Goal: Task Accomplishment & Management: Manage account settings

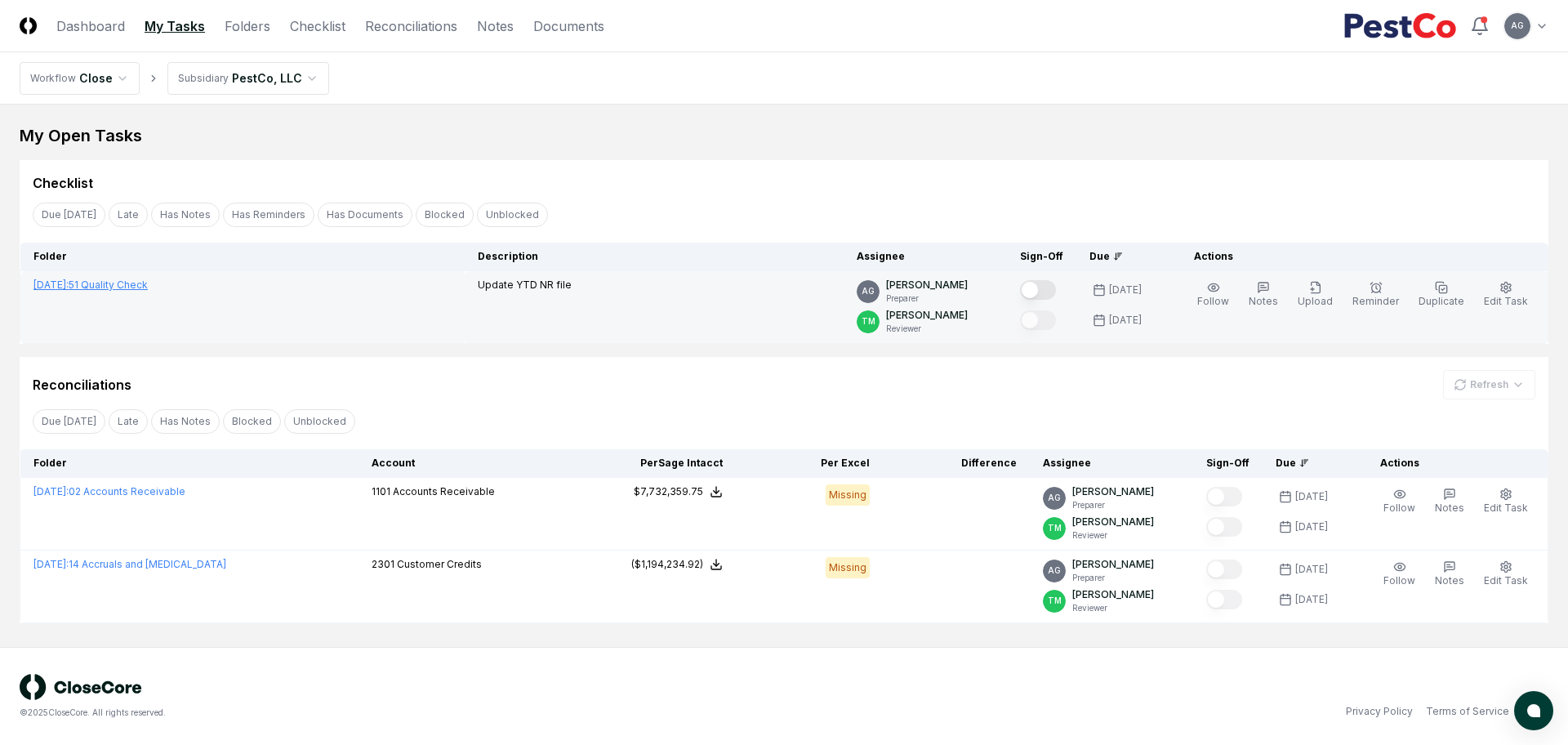
click at [115, 282] on link "[DATE] : 51 Quality Check" at bounding box center [90, 284] width 115 height 13
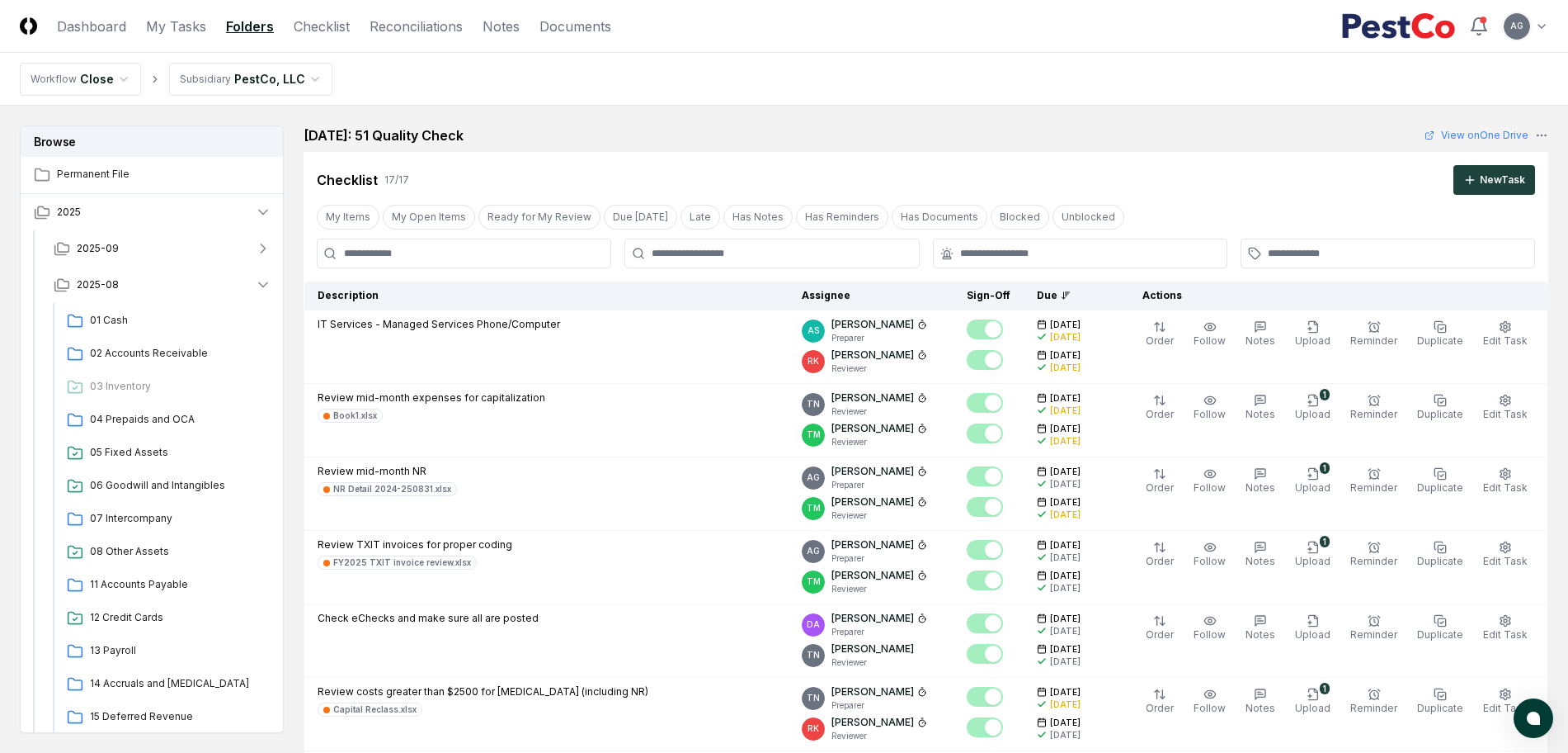
click at [1189, 137] on div "[DATE]: 51 Quality Check View on One Drive" at bounding box center [926, 135] width 1245 height 20
click at [1026, 154] on div "Checklist 17 / 17 New Task" at bounding box center [926, 173] width 1245 height 43
click at [916, 101] on nav "Workflow Close Subsidiary PestCo, LLC" at bounding box center [784, 79] width 1568 height 53
click at [318, 22] on link "Checklist" at bounding box center [321, 26] width 56 height 20
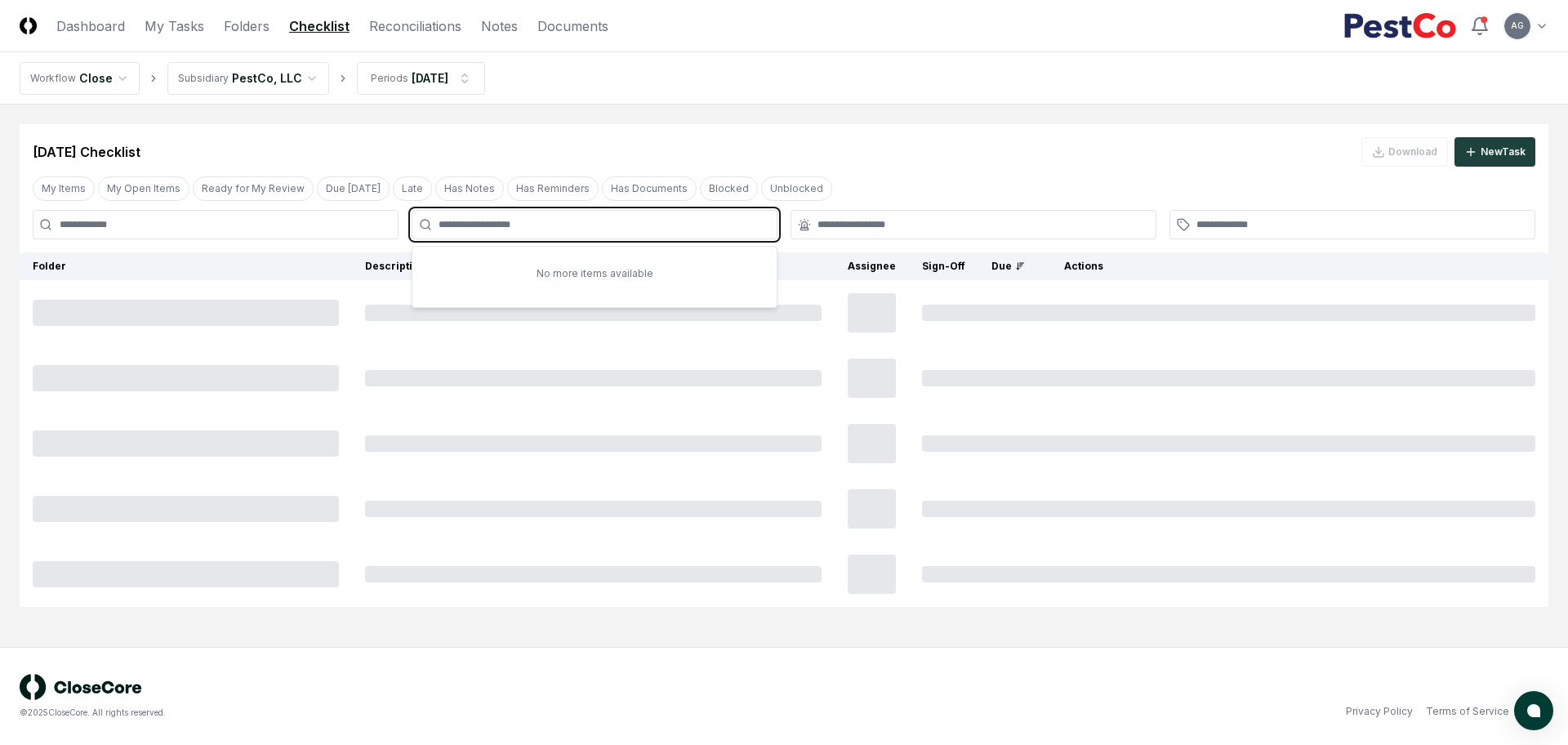
click at [614, 228] on input "text" at bounding box center [603, 225] width 329 height 14
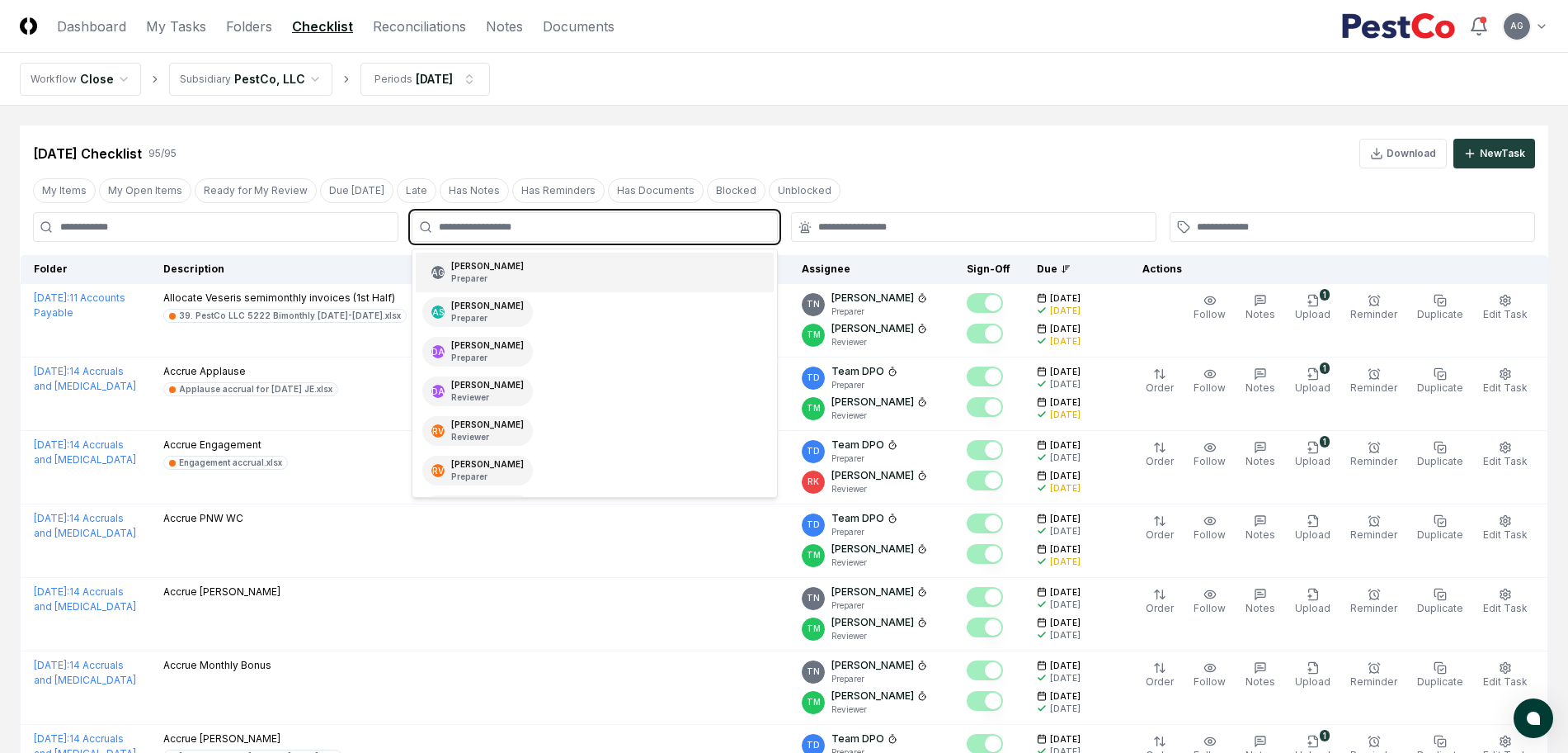
click at [581, 271] on div "AG [PERSON_NAME] Preparer" at bounding box center [595, 272] width 358 height 39
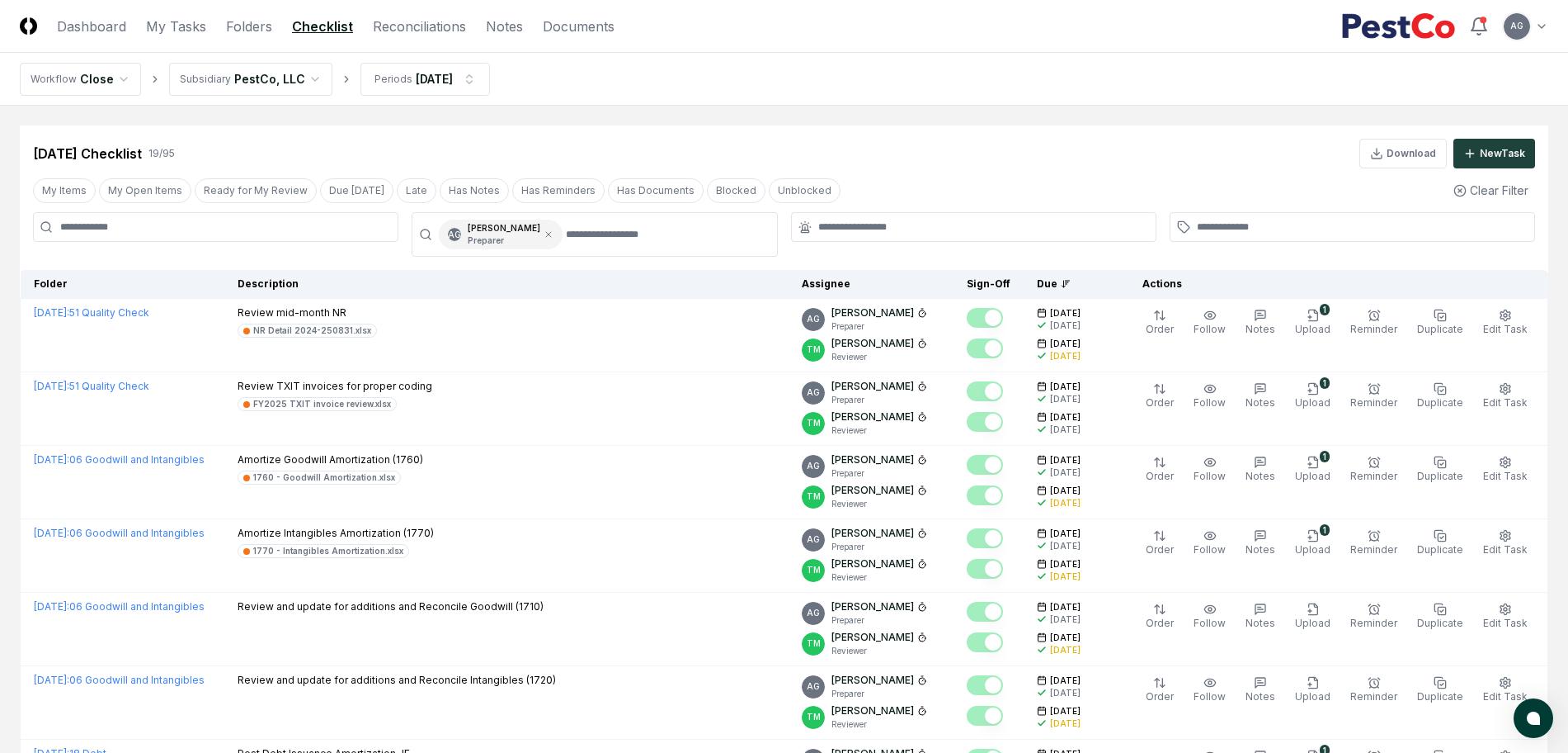
click at [436, 27] on link "Reconciliations" at bounding box center [420, 26] width 93 height 20
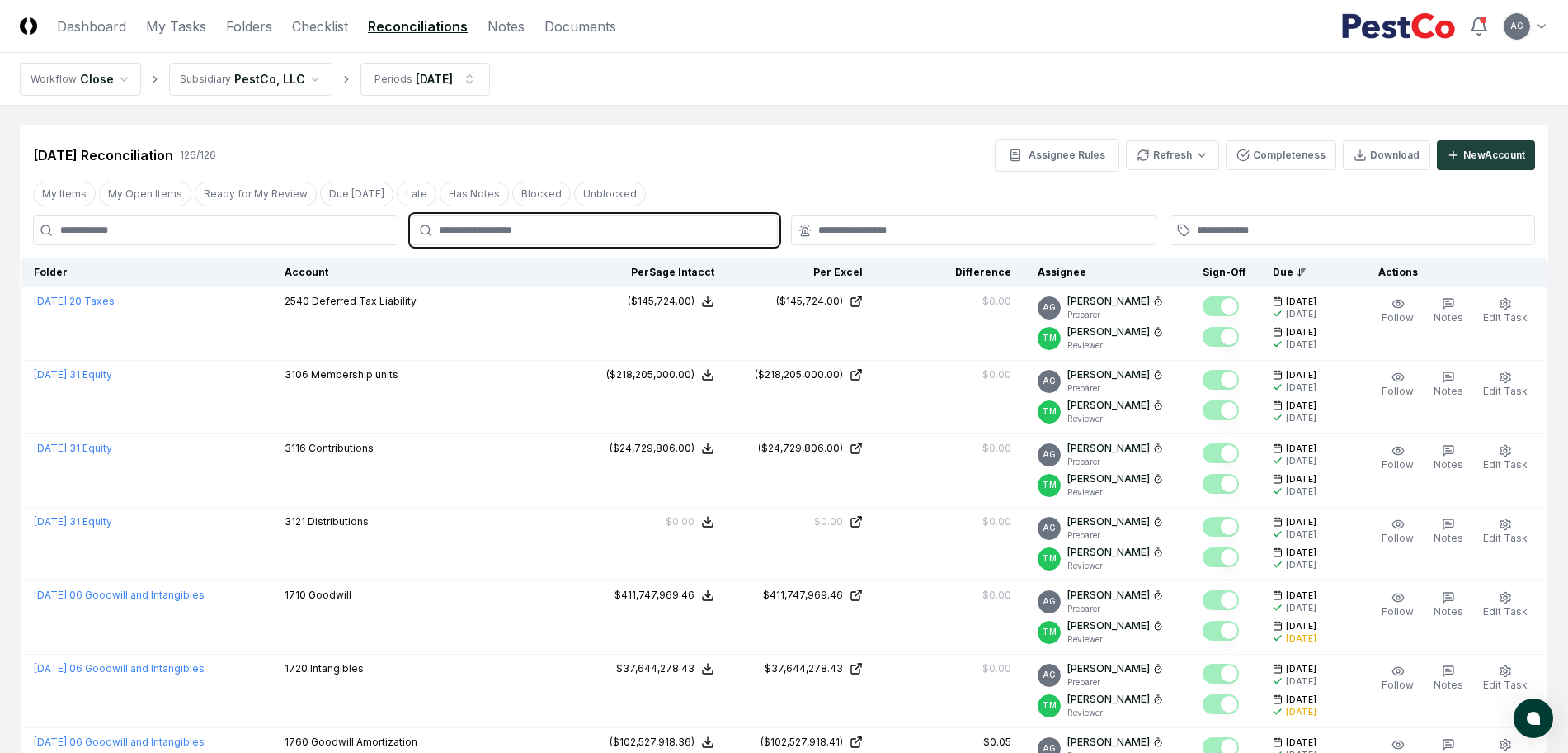
click at [516, 232] on input "text" at bounding box center [602, 230] width 327 height 15
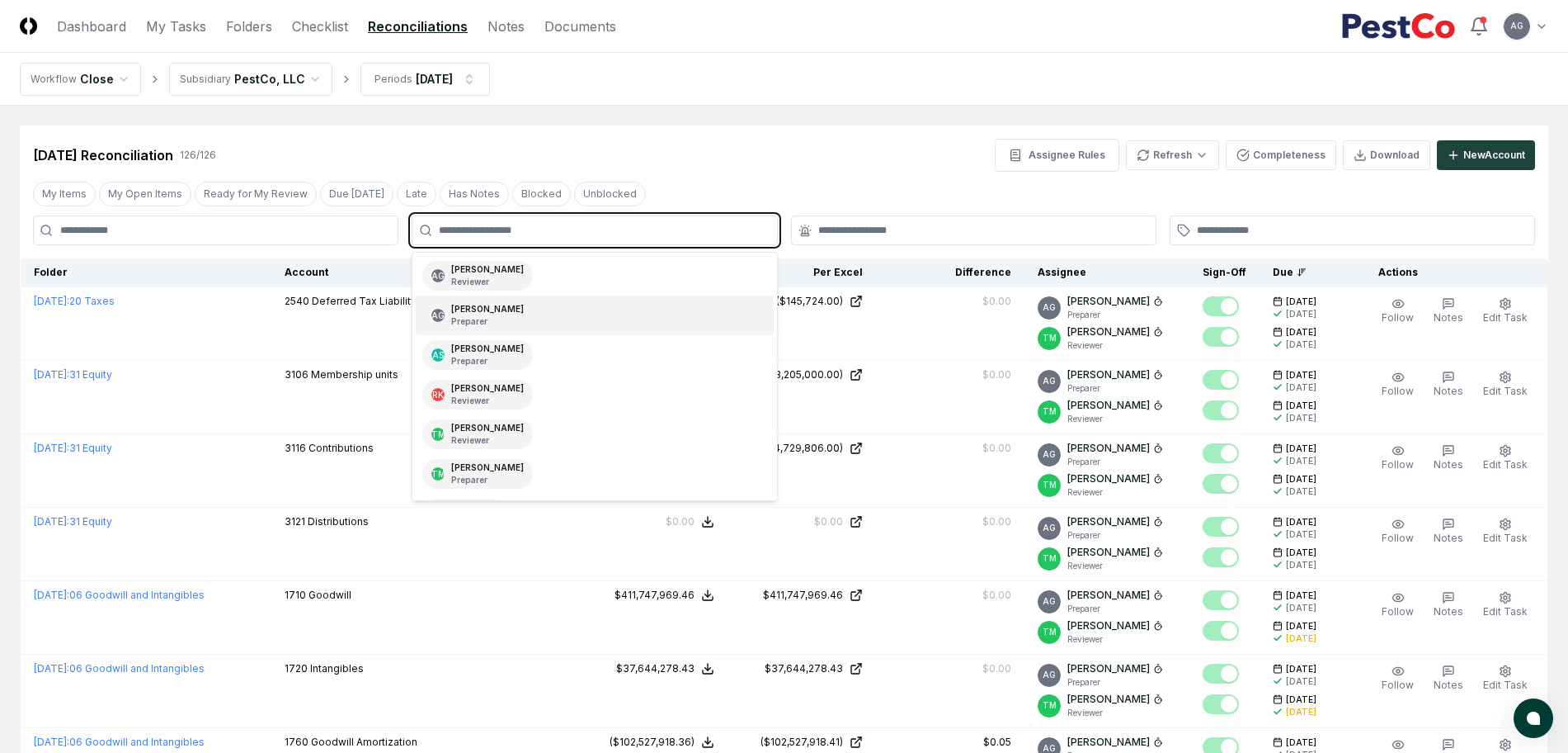
click at [533, 314] on div "AG [PERSON_NAME] Preparer" at bounding box center [477, 315] width 110 height 30
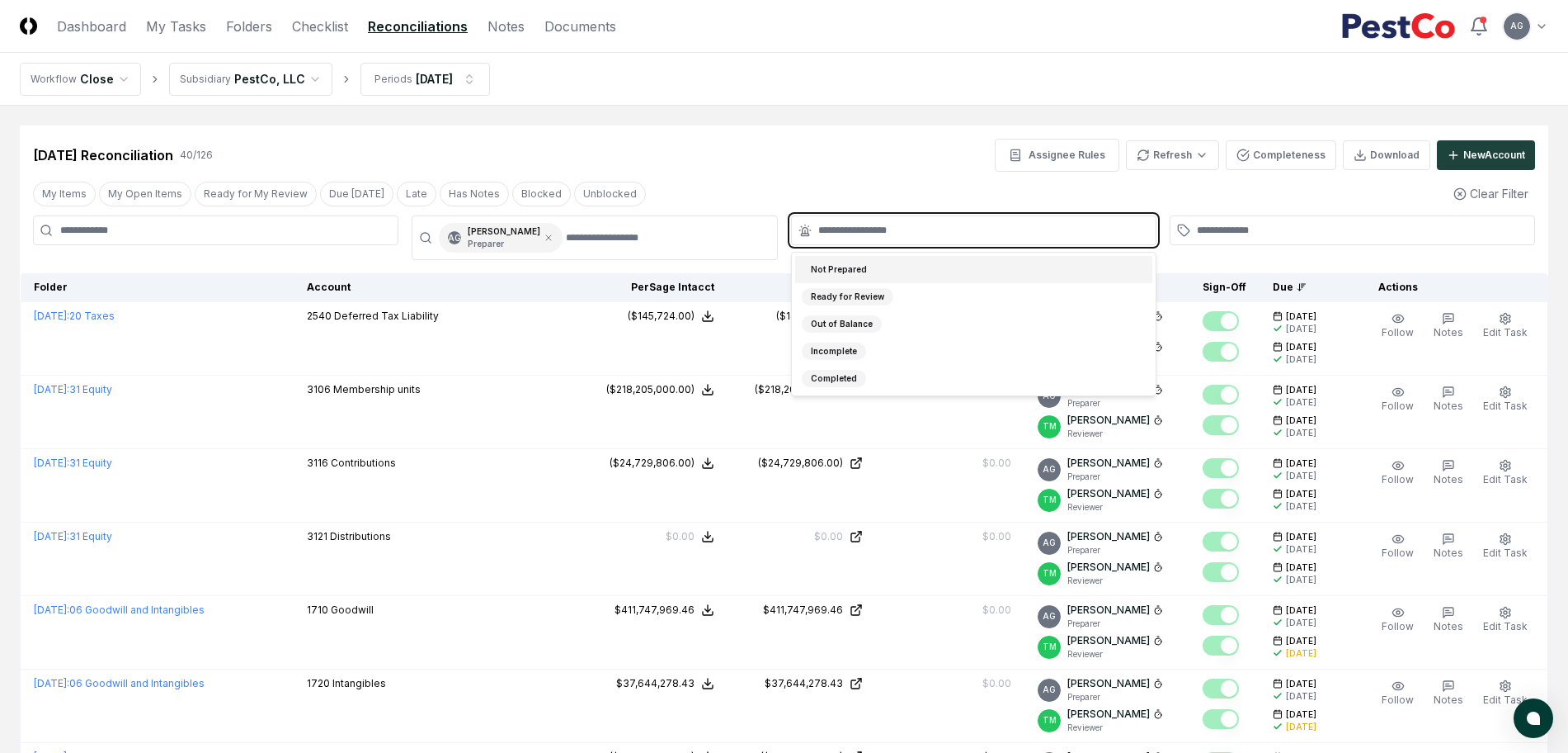
click at [912, 228] on input "text" at bounding box center [981, 230] width 327 height 15
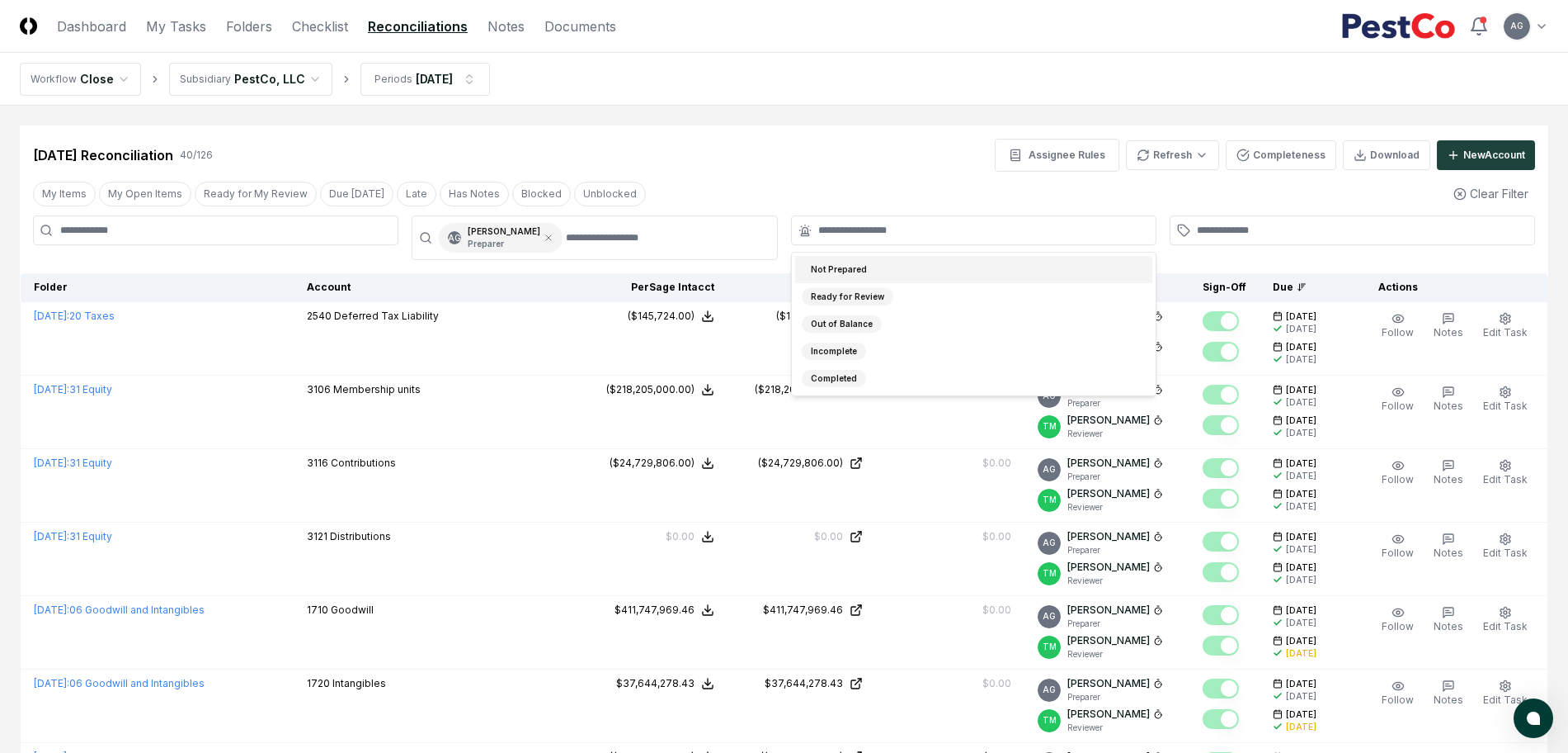
click at [748, 136] on div "[DATE] Reconciliation 40 / 126 Assignee Rules Refresh Completeness Download New…" at bounding box center [784, 148] width 1529 height 47
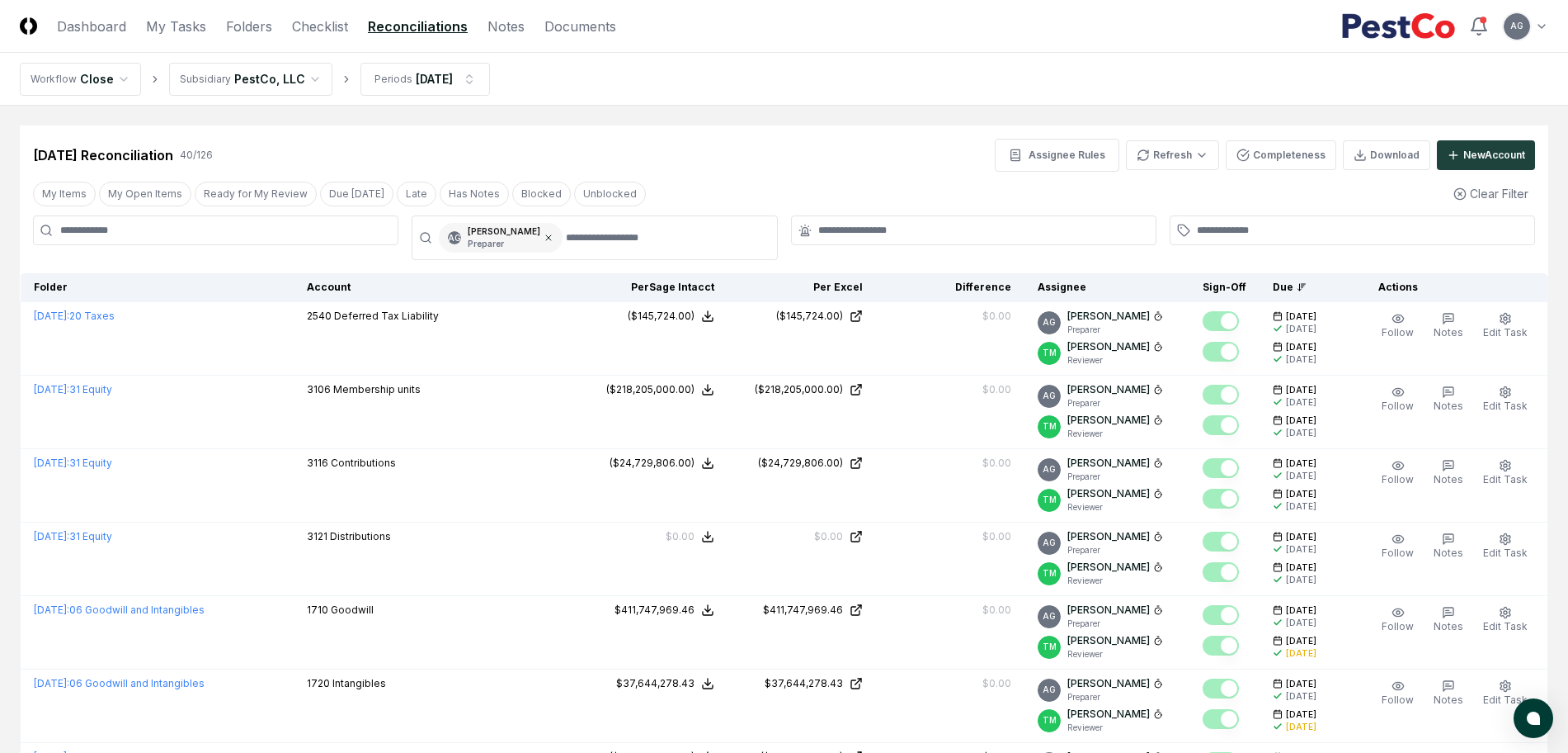
click at [563, 230] on div "AG [PERSON_NAME] Preparer" at bounding box center [501, 237] width 124 height 30
click at [554, 235] on icon at bounding box center [548, 237] width 10 height 10
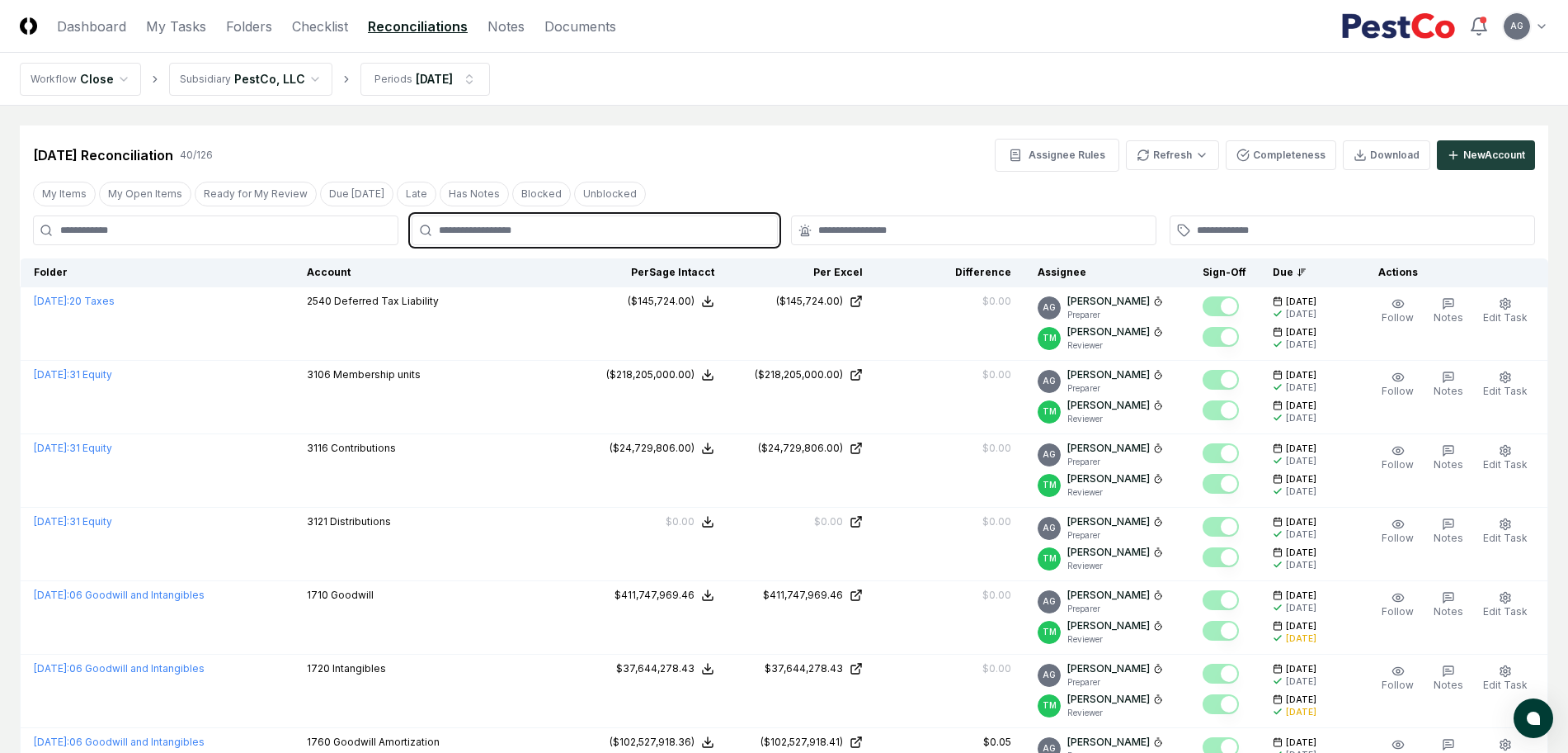
click at [569, 235] on input "text" at bounding box center [602, 230] width 327 height 15
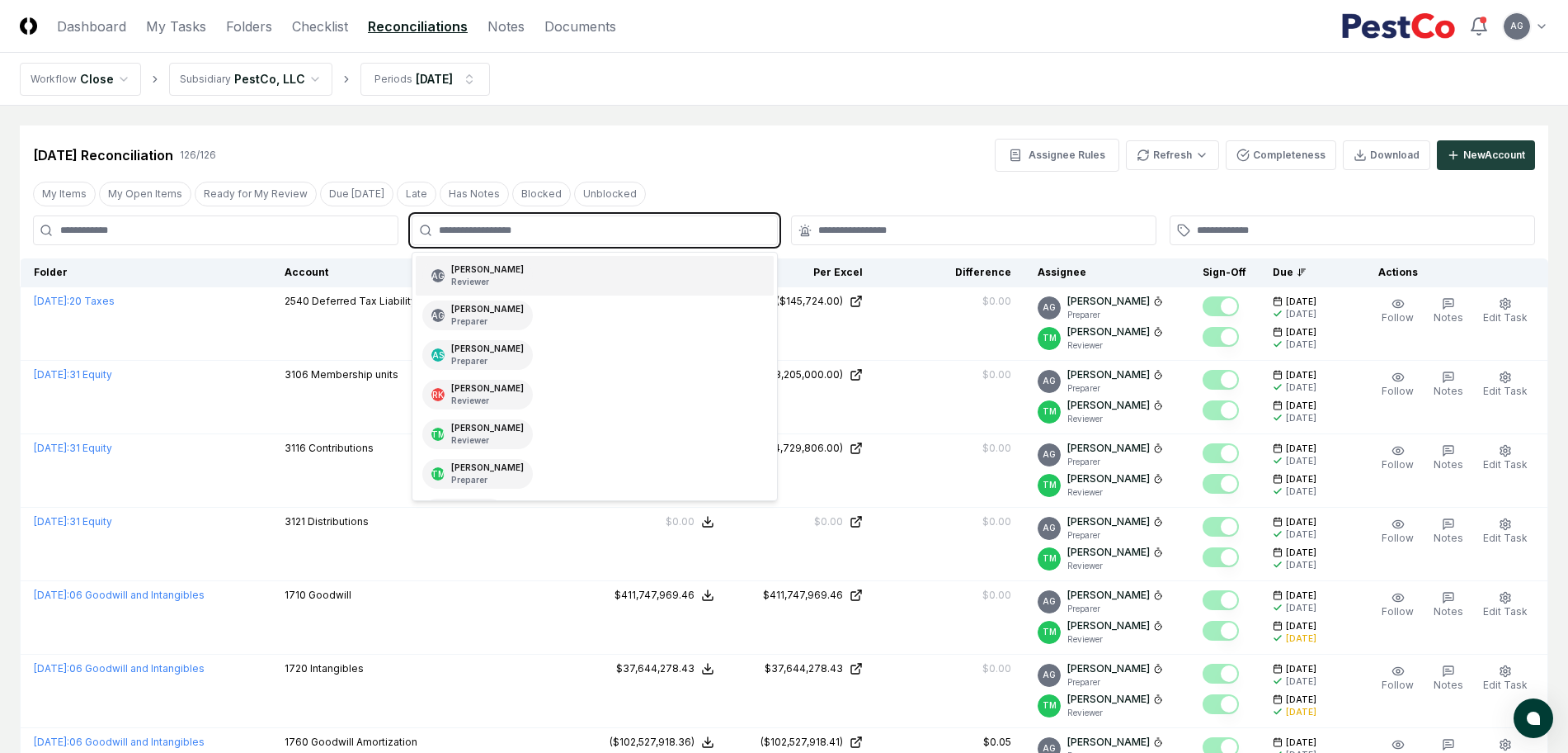
click at [533, 279] on div "AG [PERSON_NAME] Reviewer" at bounding box center [477, 276] width 110 height 30
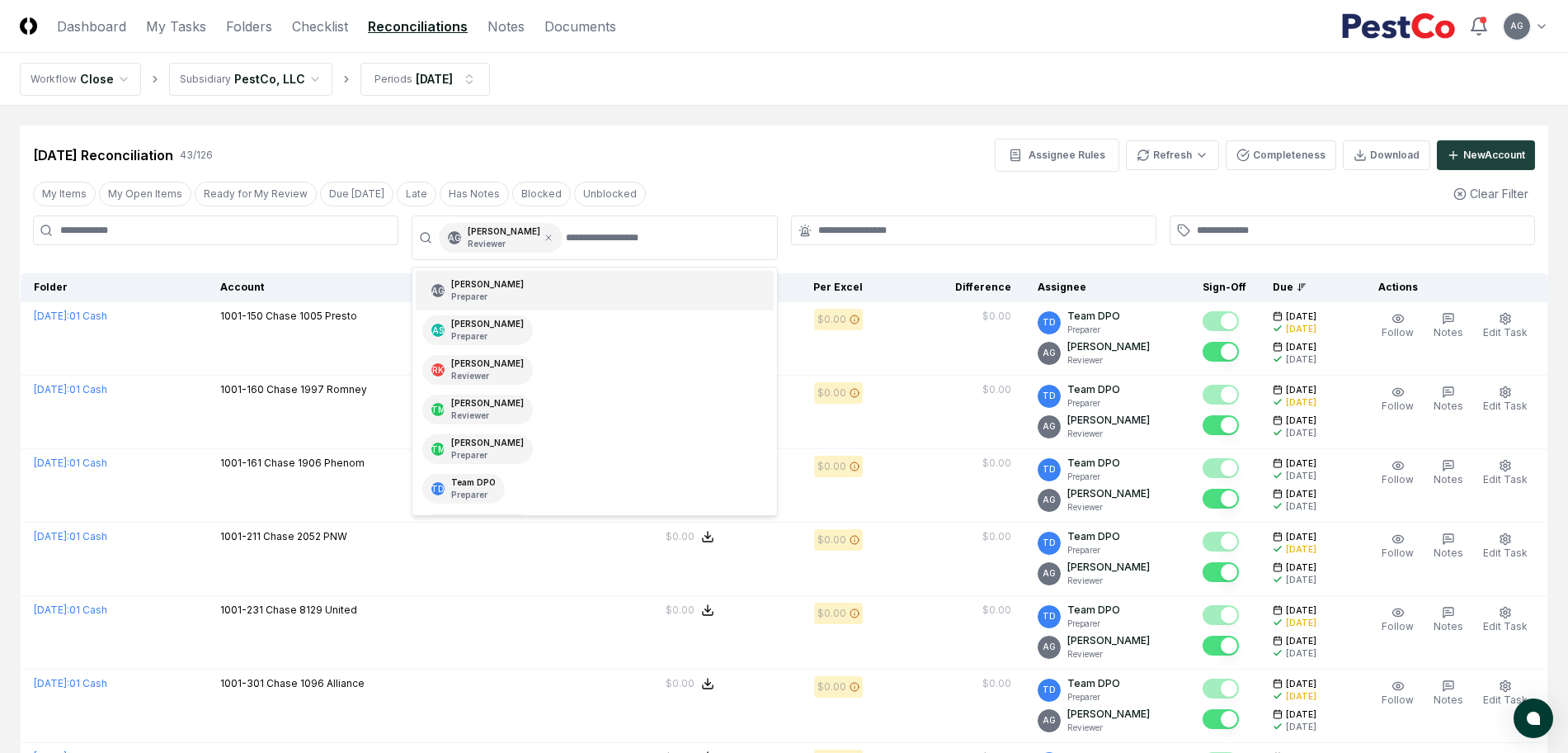
click at [712, 137] on div "[DATE] Reconciliation 43 / 126 Assignee Rules Refresh Completeness Download New…" at bounding box center [784, 148] width 1529 height 47
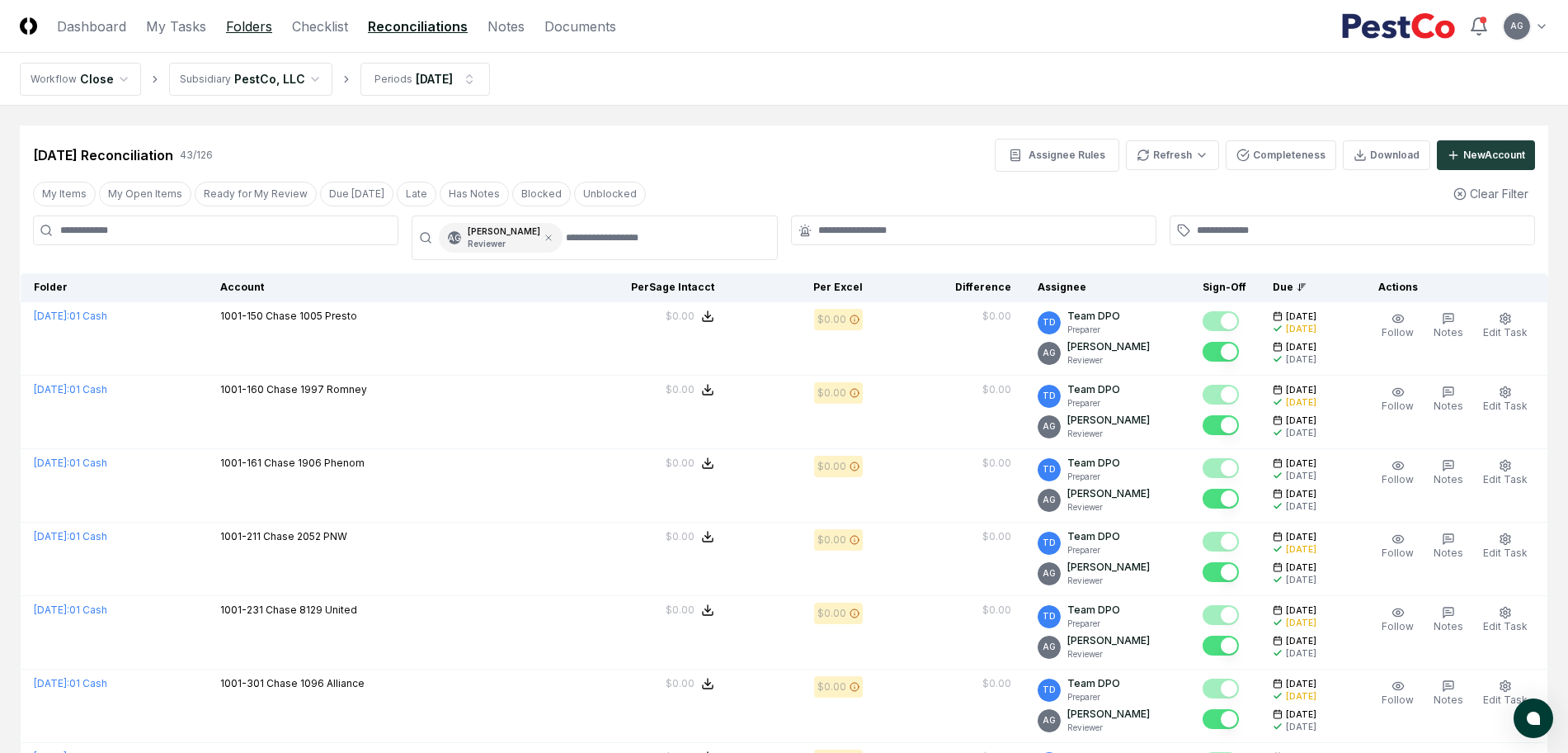
click at [252, 22] on link "Folders" at bounding box center [249, 26] width 47 height 20
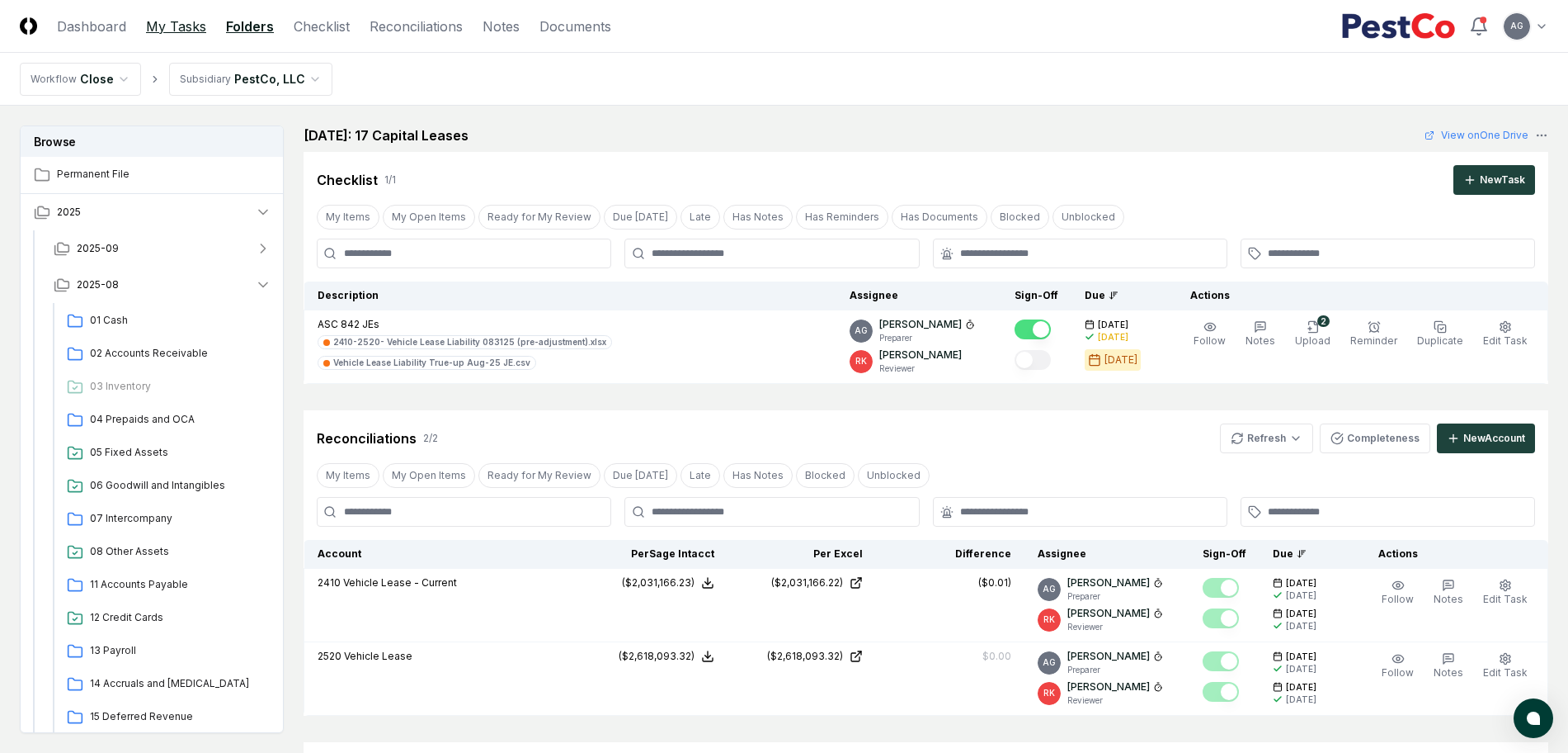
click at [165, 23] on link "My Tasks" at bounding box center [176, 26] width 60 height 20
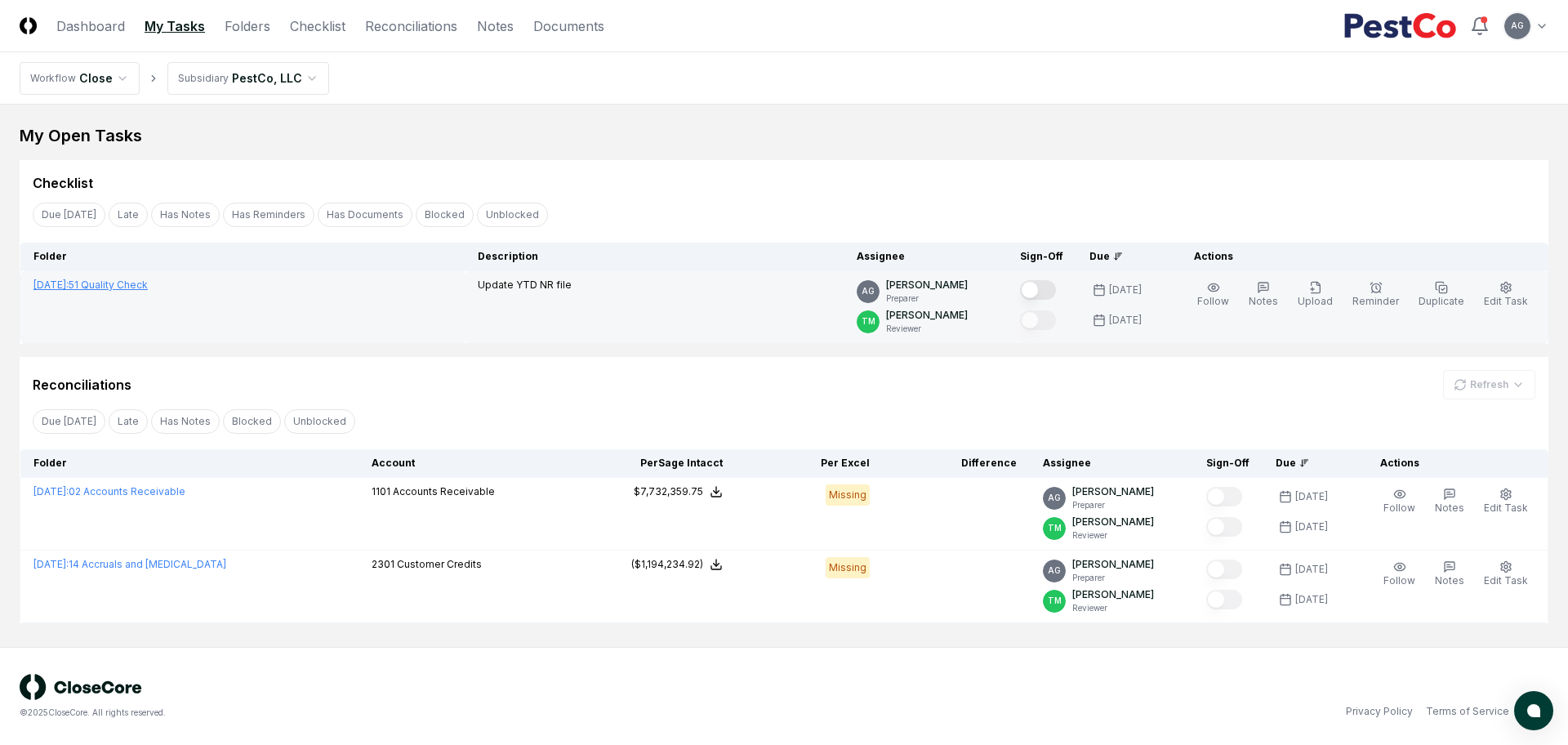
click at [136, 284] on link "[DATE] : 51 Quality Check" at bounding box center [90, 284] width 115 height 13
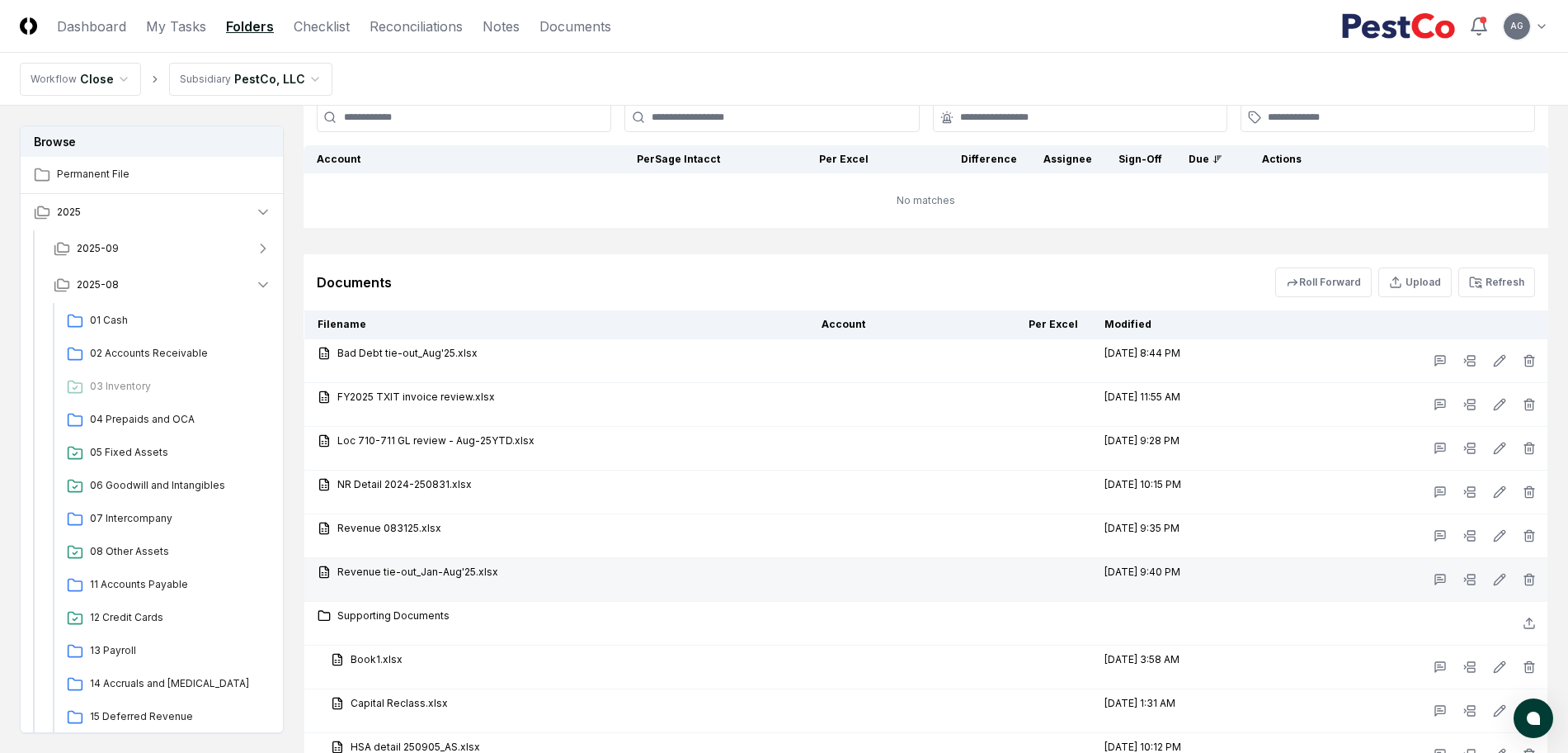
scroll to position [1447, 0]
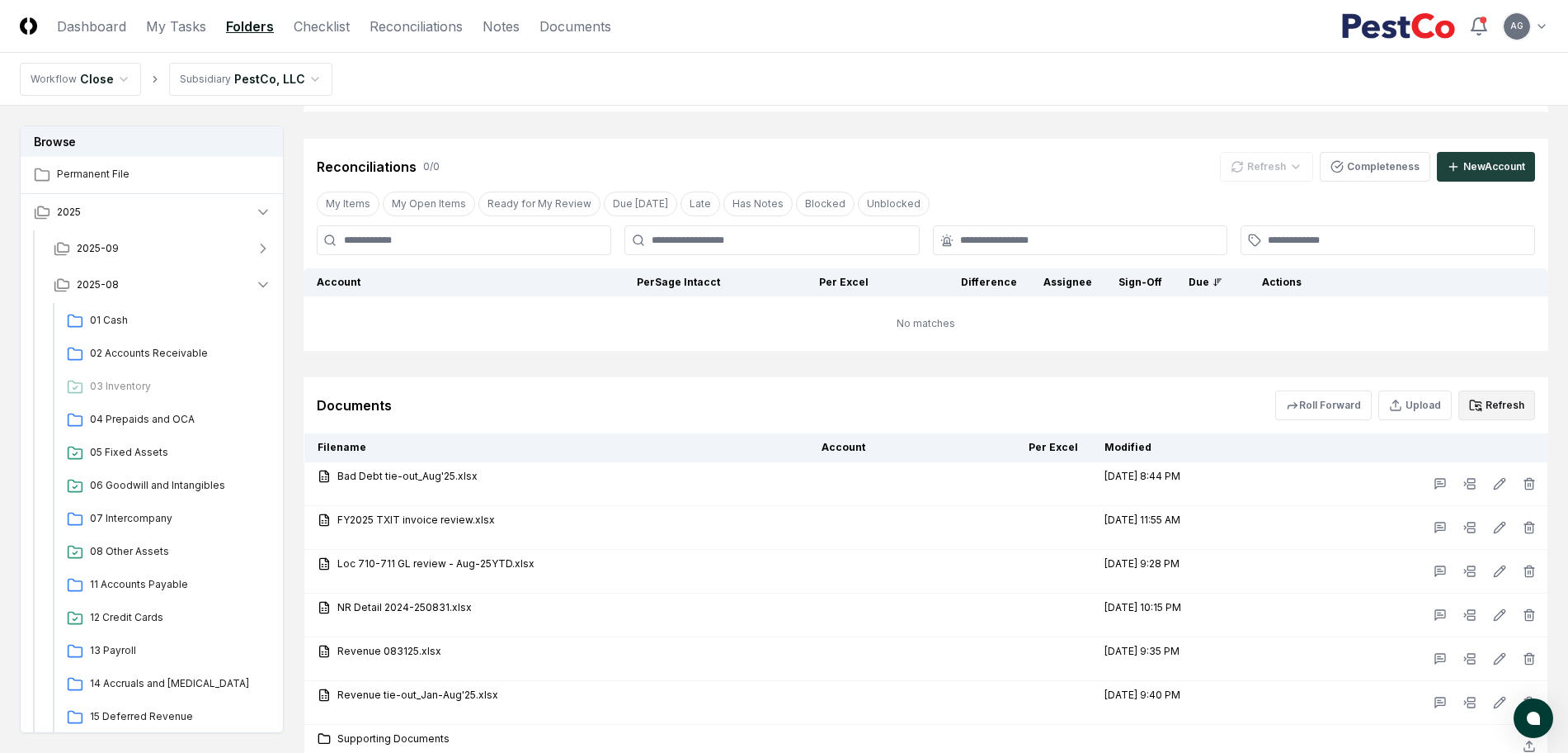
click at [1496, 404] on button "Refresh" at bounding box center [1497, 405] width 77 height 30
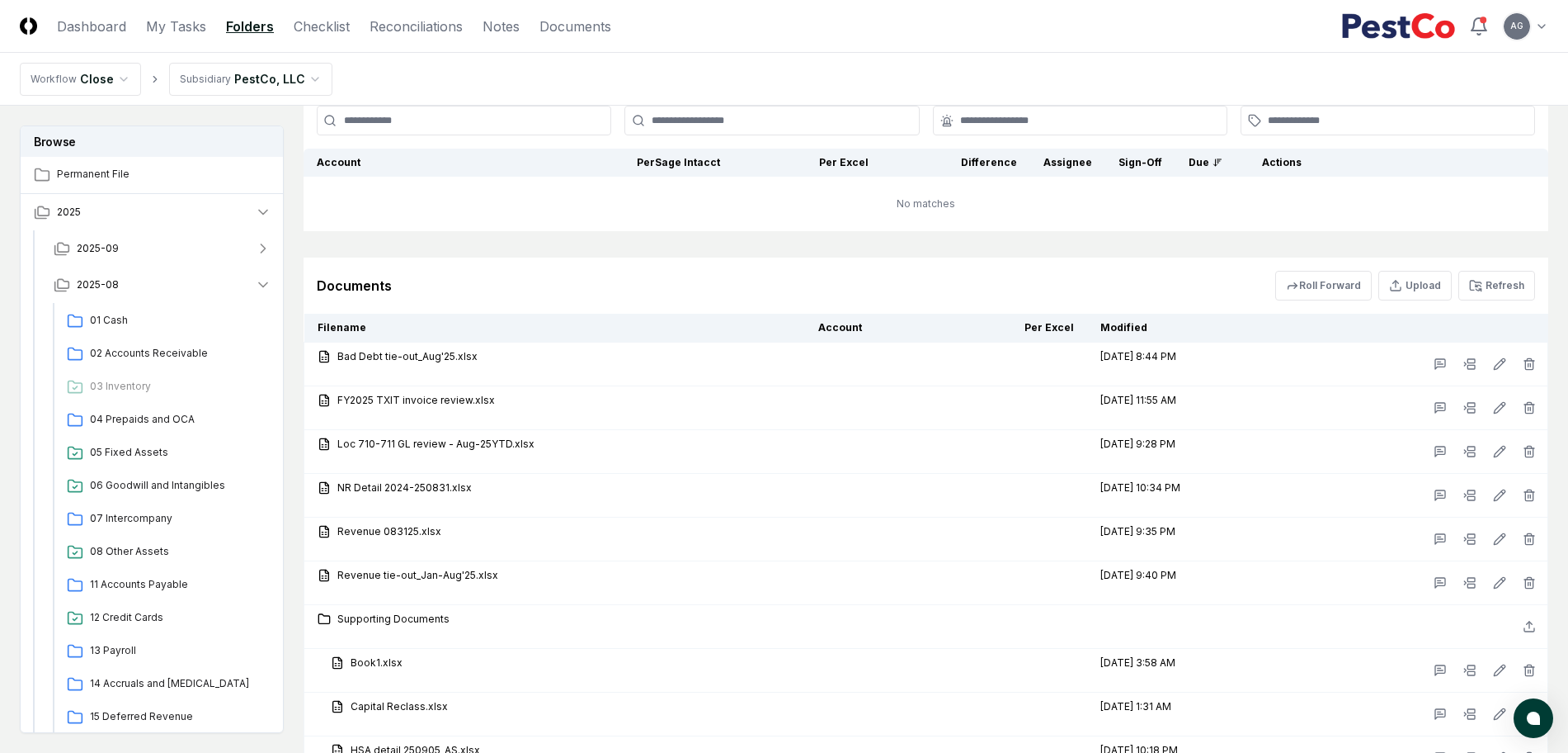
scroll to position [1550, 0]
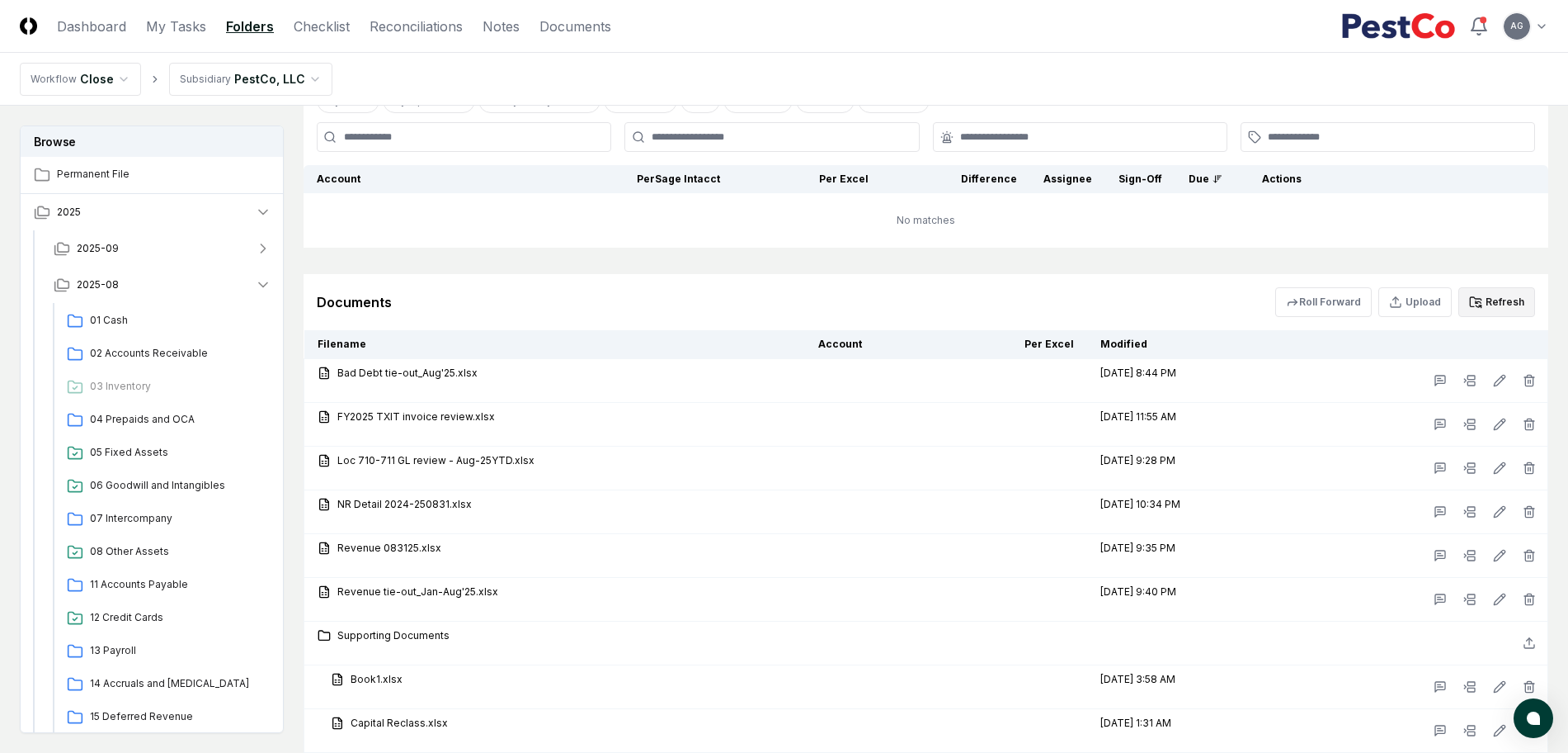
click at [1505, 303] on button "Refresh" at bounding box center [1497, 302] width 77 height 30
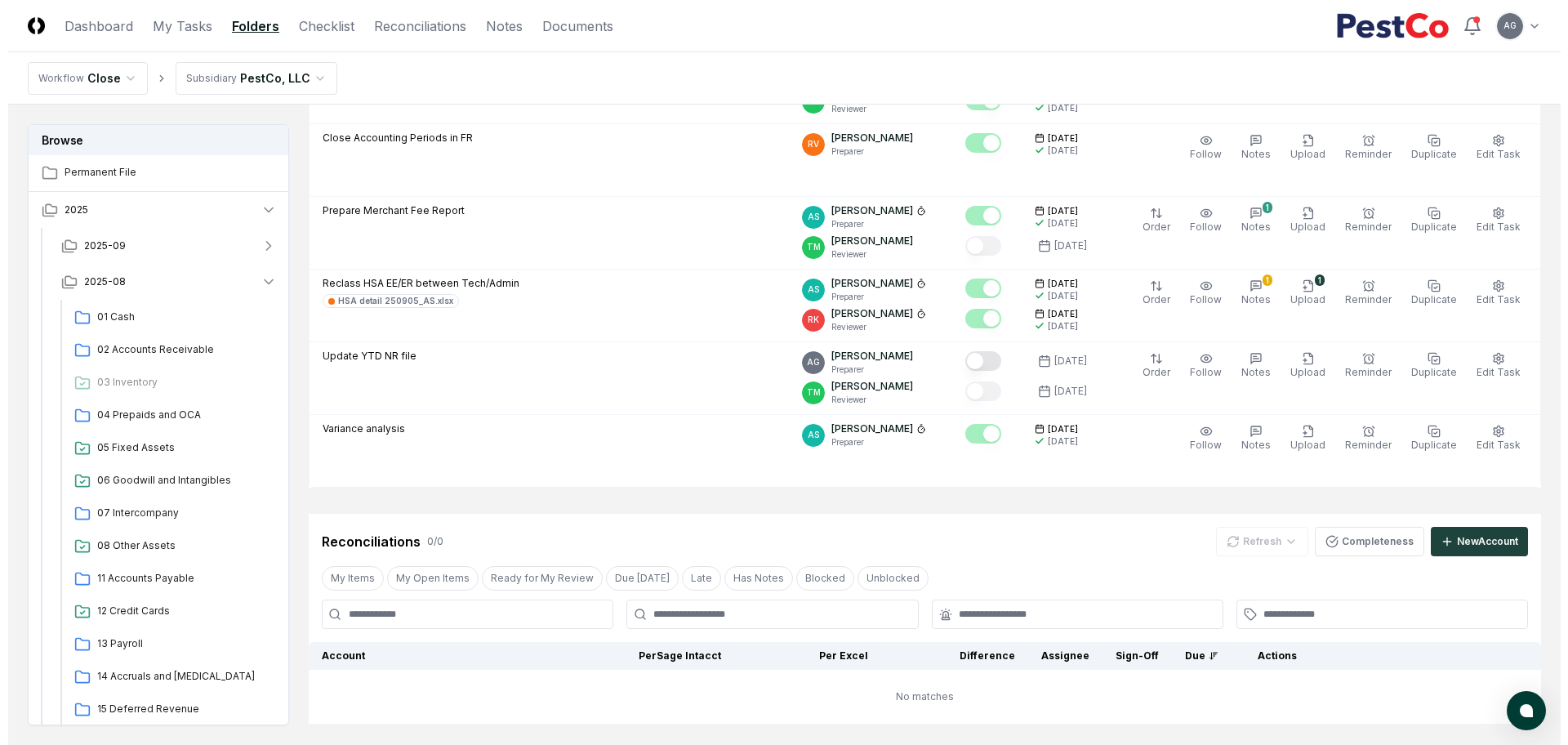
scroll to position [921, 0]
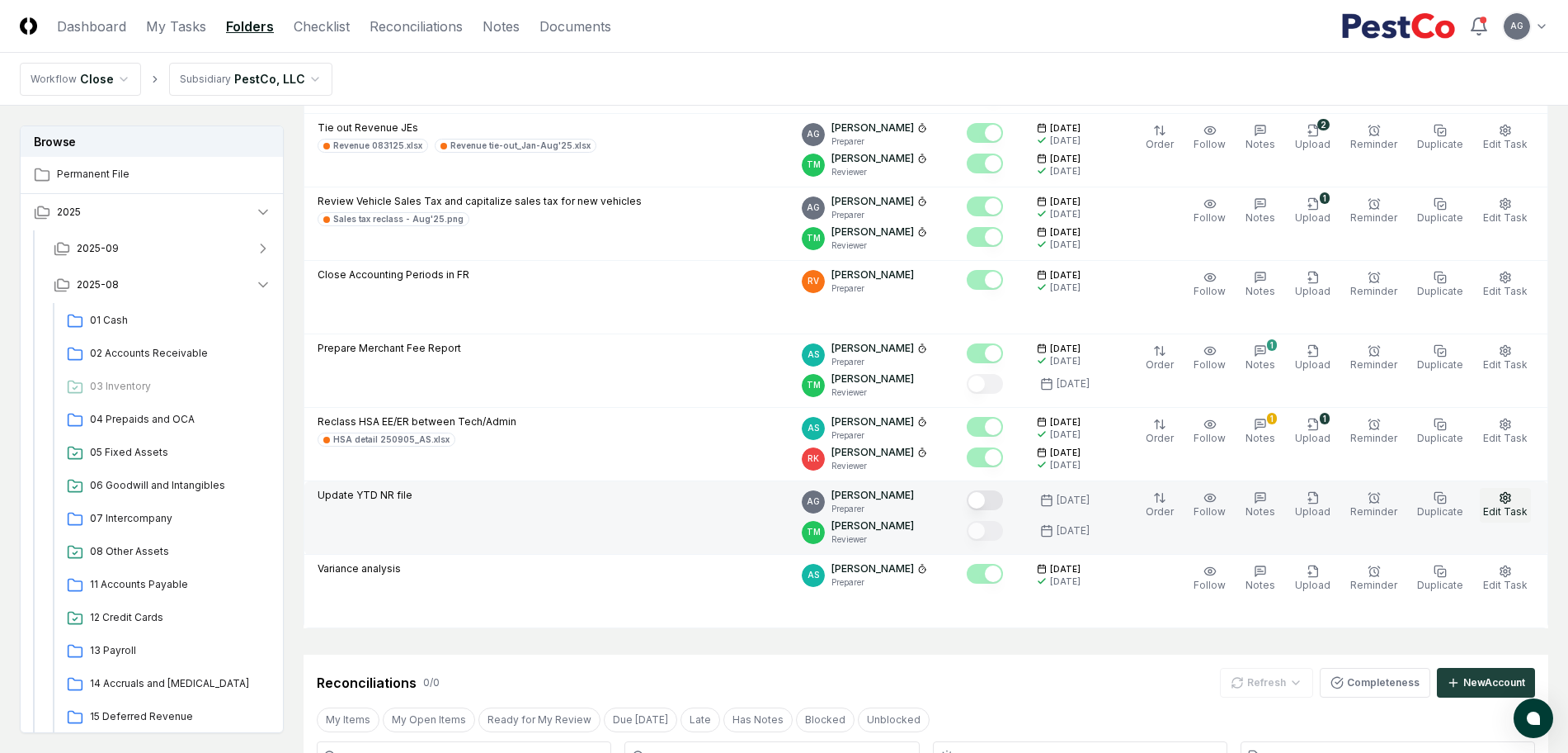
click at [1501, 504] on button "Edit Task" at bounding box center [1506, 506] width 51 height 35
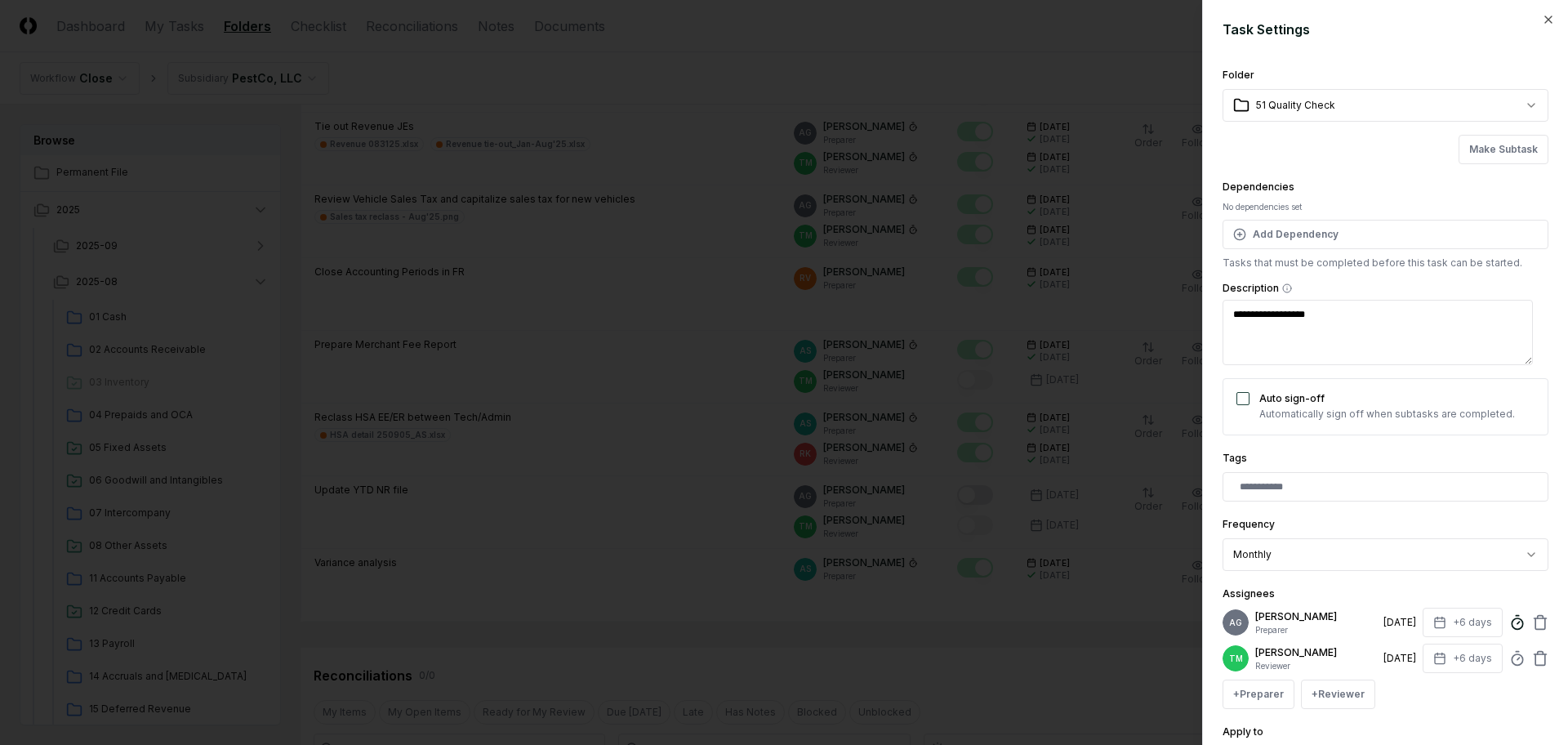
click at [1509, 627] on icon at bounding box center [1517, 622] width 16 height 16
type textarea "*"
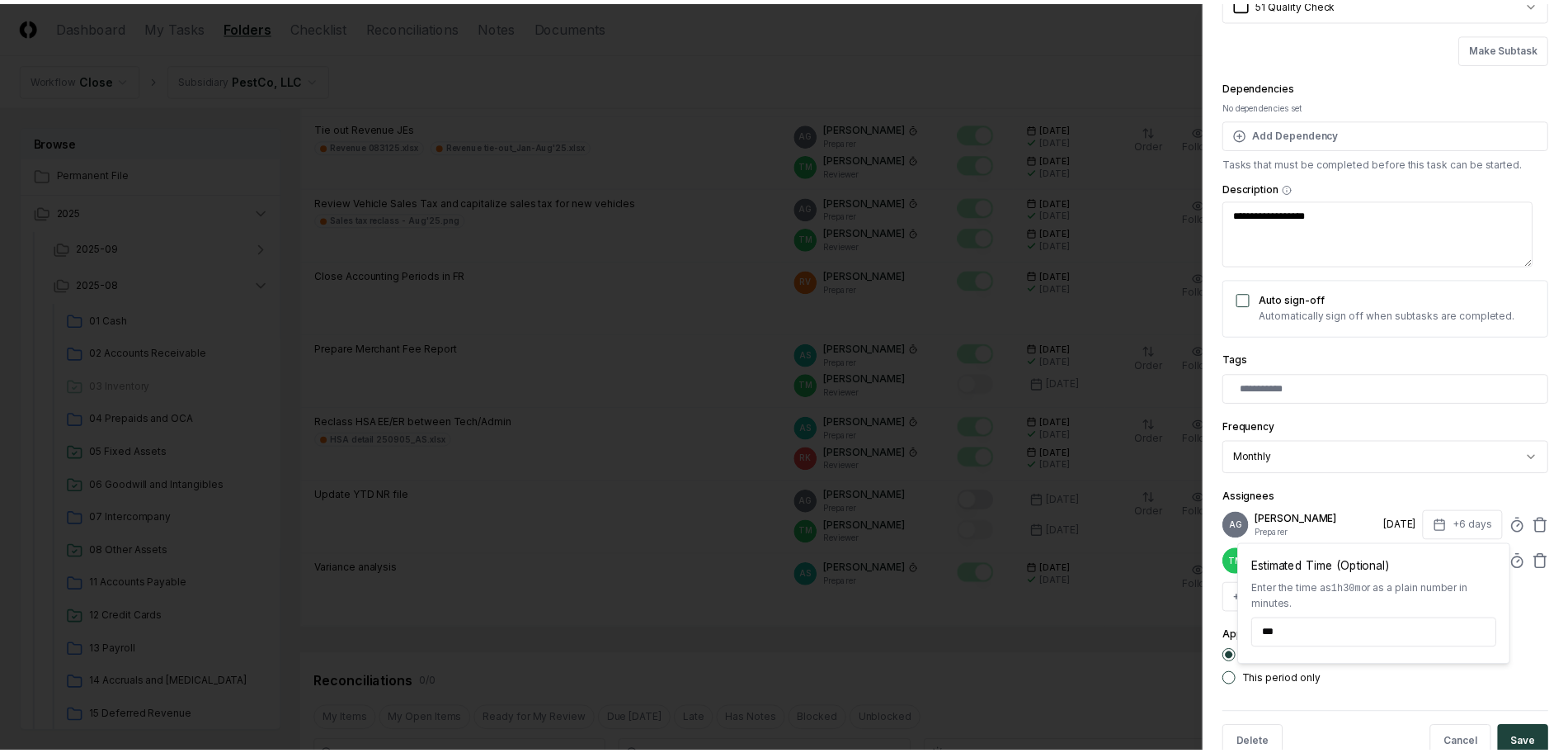
scroll to position [168, 0]
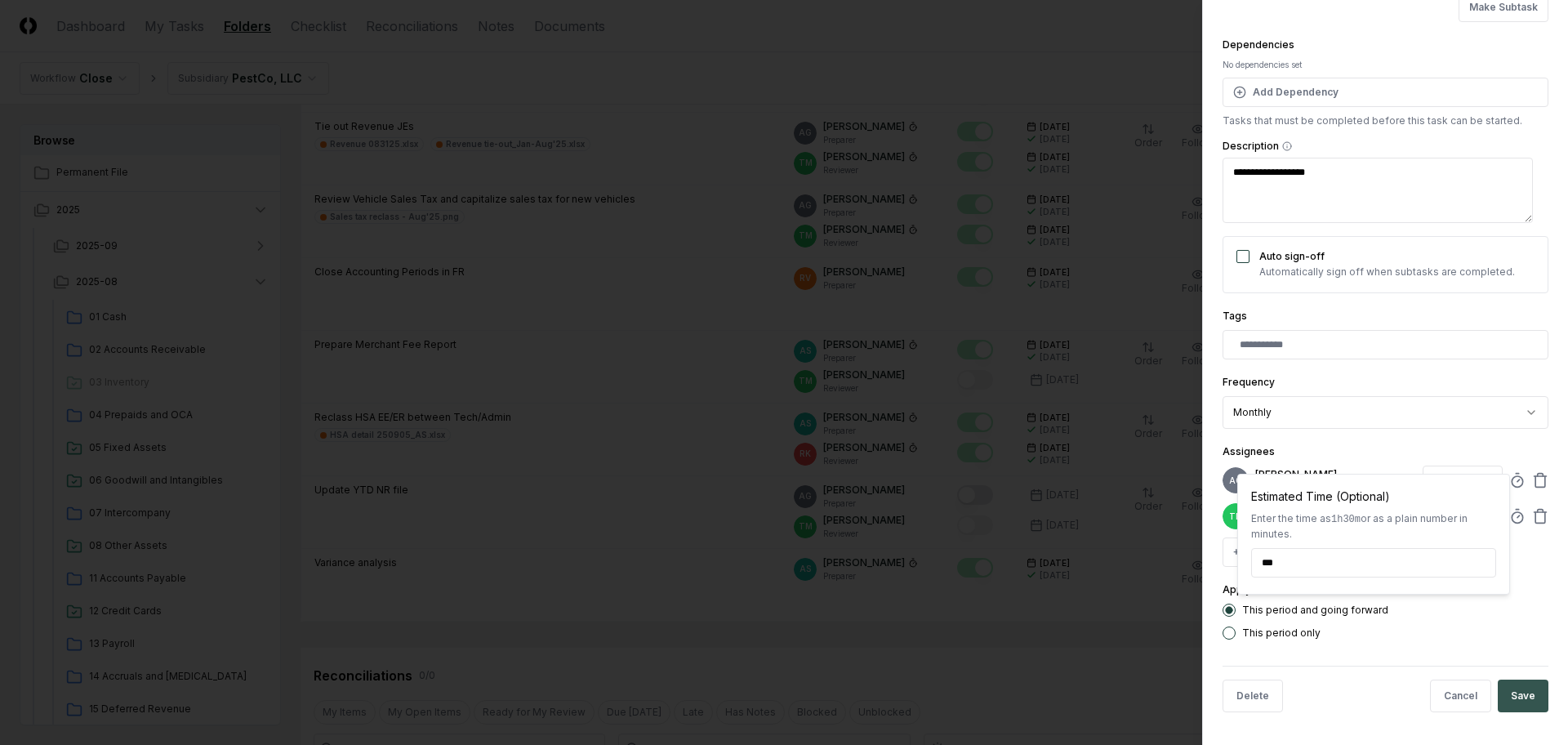
type input "*****"
click at [1526, 694] on button "Save" at bounding box center [1524, 695] width 51 height 33
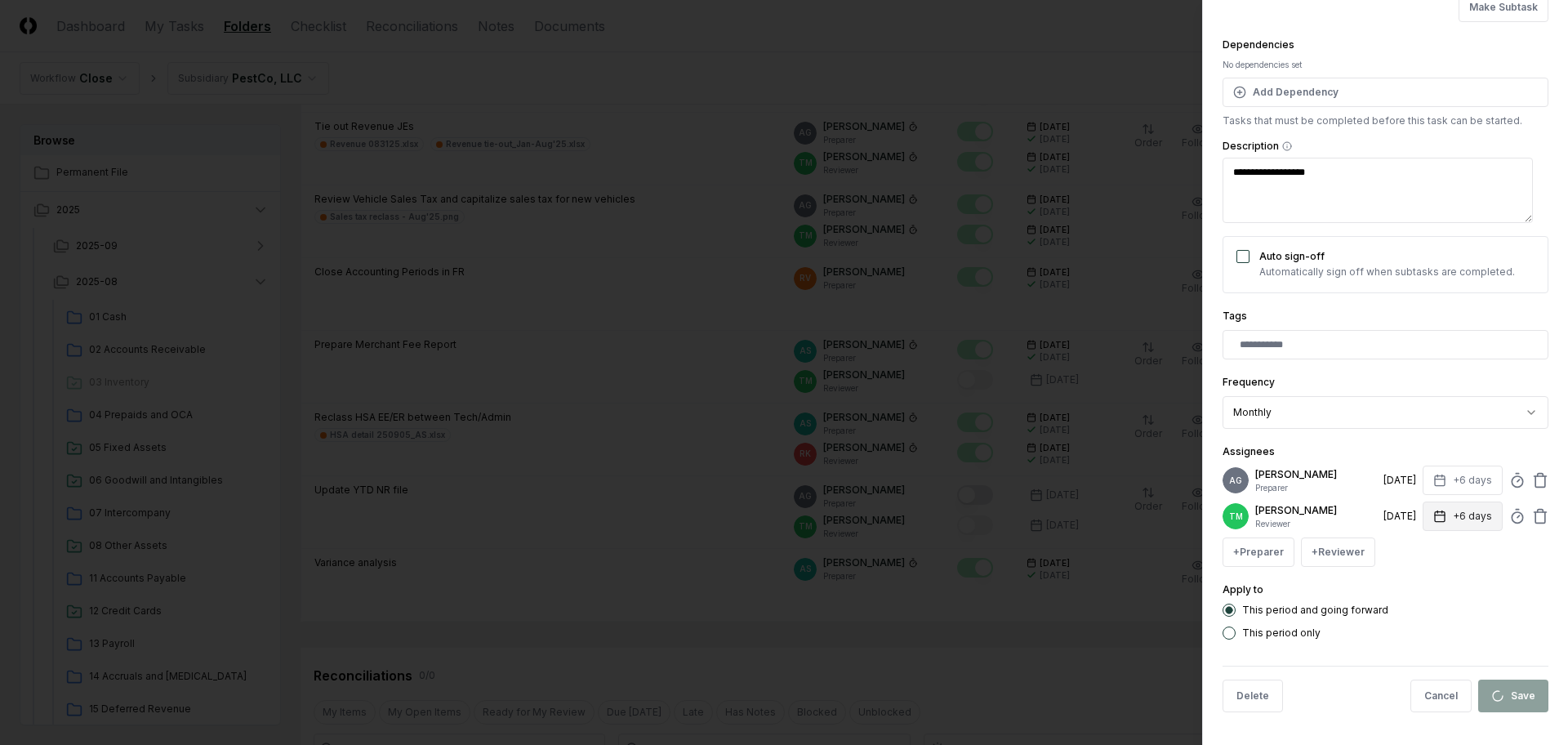
type textarea "*"
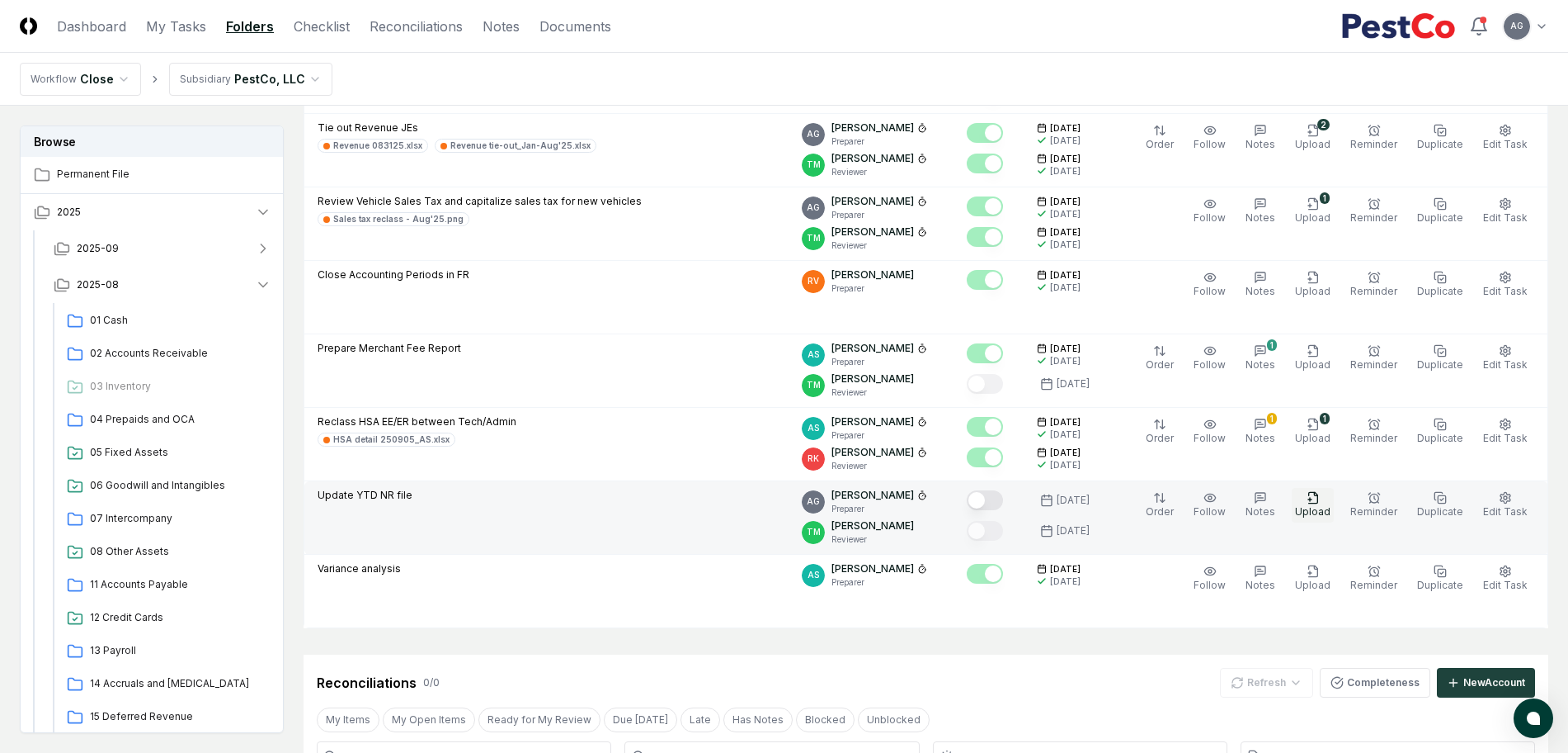
click at [1316, 510] on span "Upload" at bounding box center [1313, 511] width 36 height 13
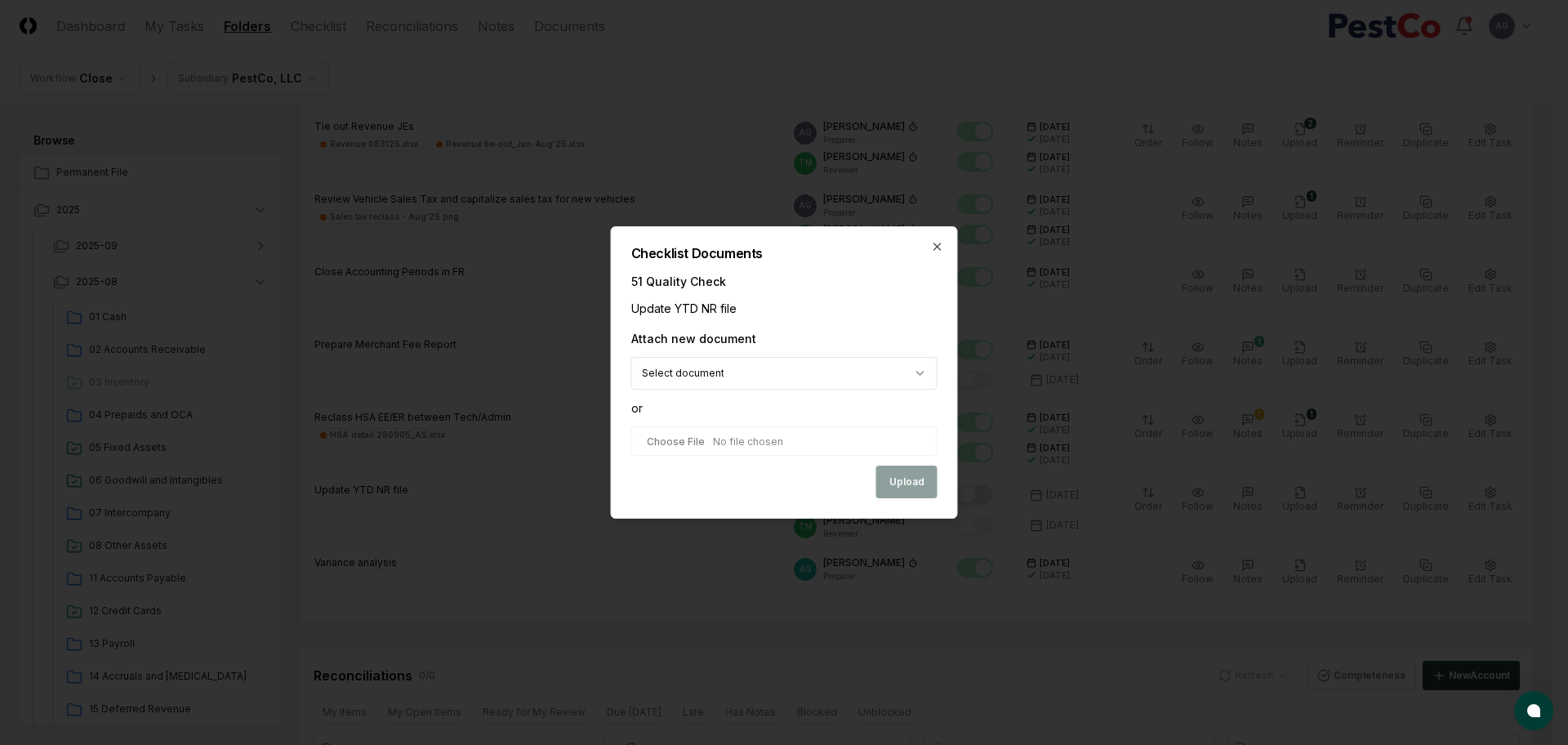
click at [923, 383] on body "CloseCore Dashboard My Tasks Folders Checklist Reconciliations Notes Documents …" at bounding box center [776, 320] width 1553 height 2482
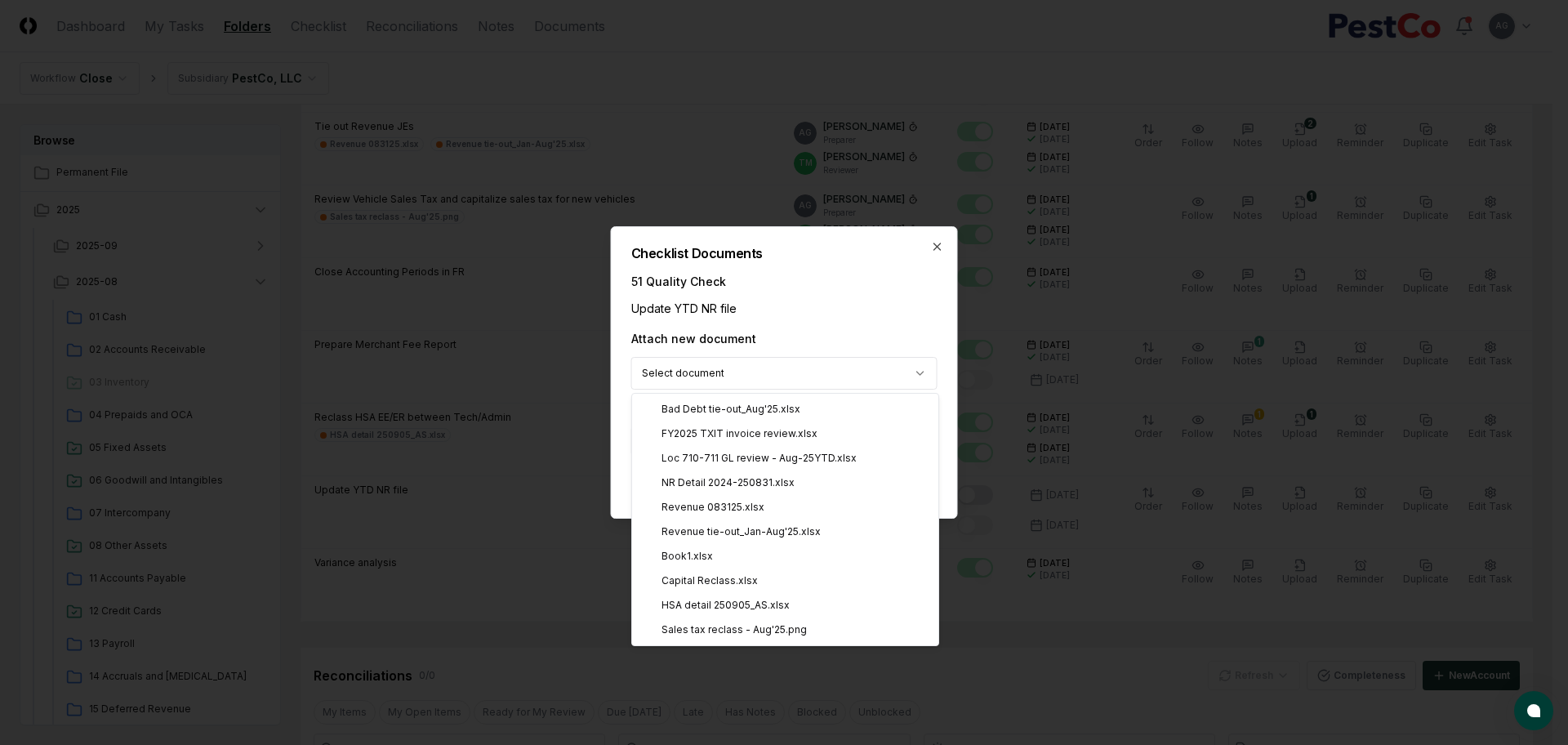
select select "**********"
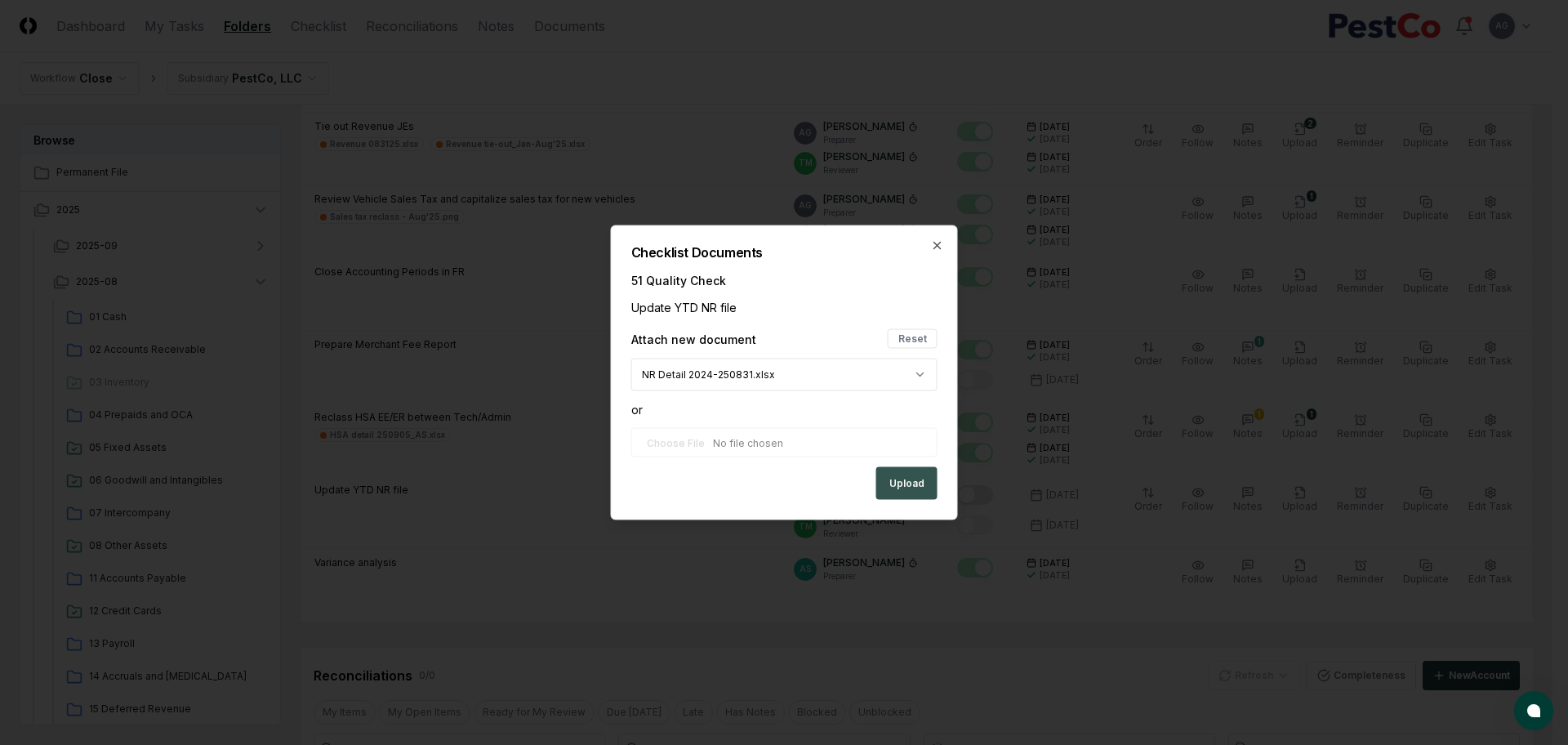
click at [933, 483] on button "Upload" at bounding box center [907, 483] width 61 height 33
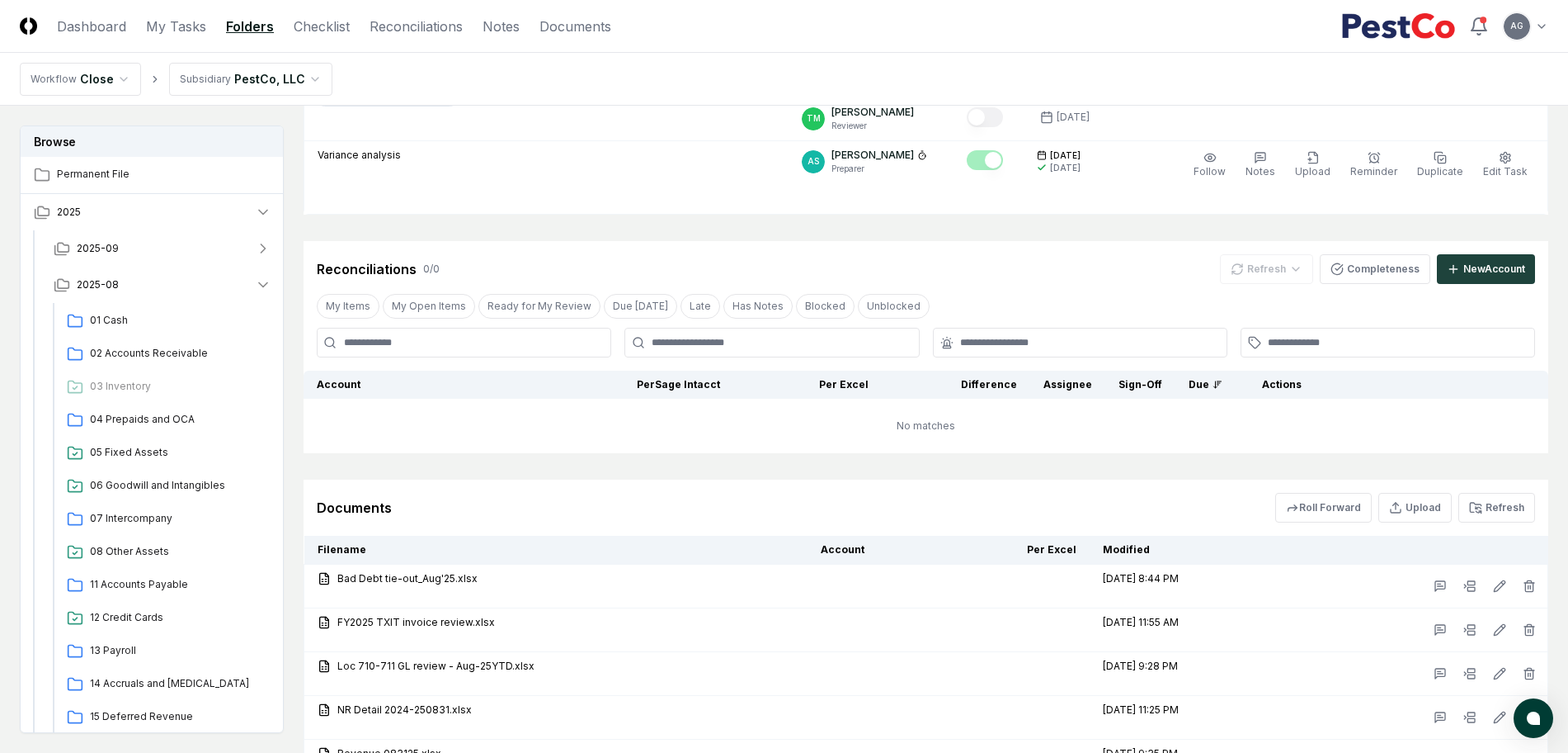
scroll to position [1137, 0]
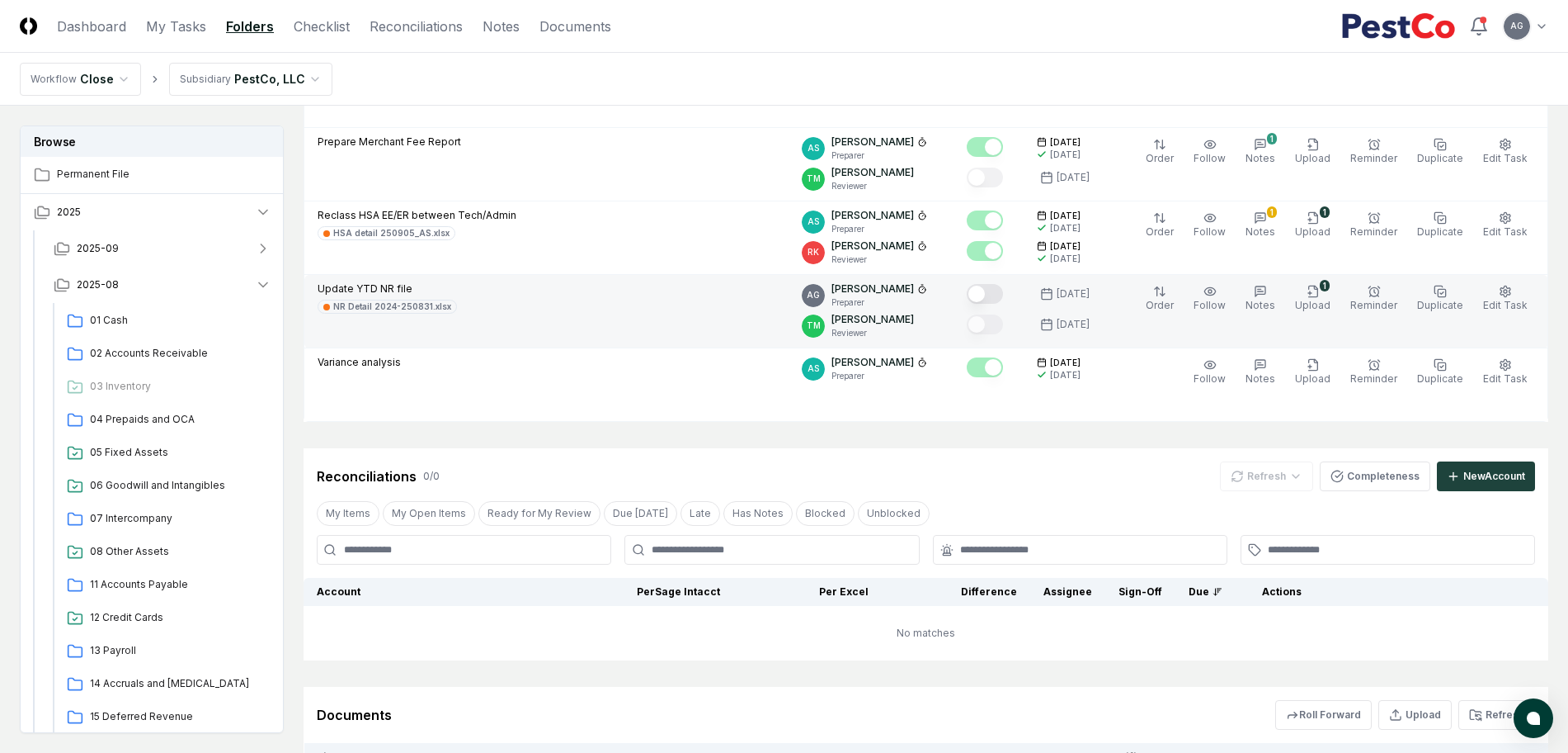
click at [1003, 289] on button "Mark complete" at bounding box center [985, 294] width 36 height 20
click at [177, 26] on link "My Tasks" at bounding box center [176, 26] width 60 height 20
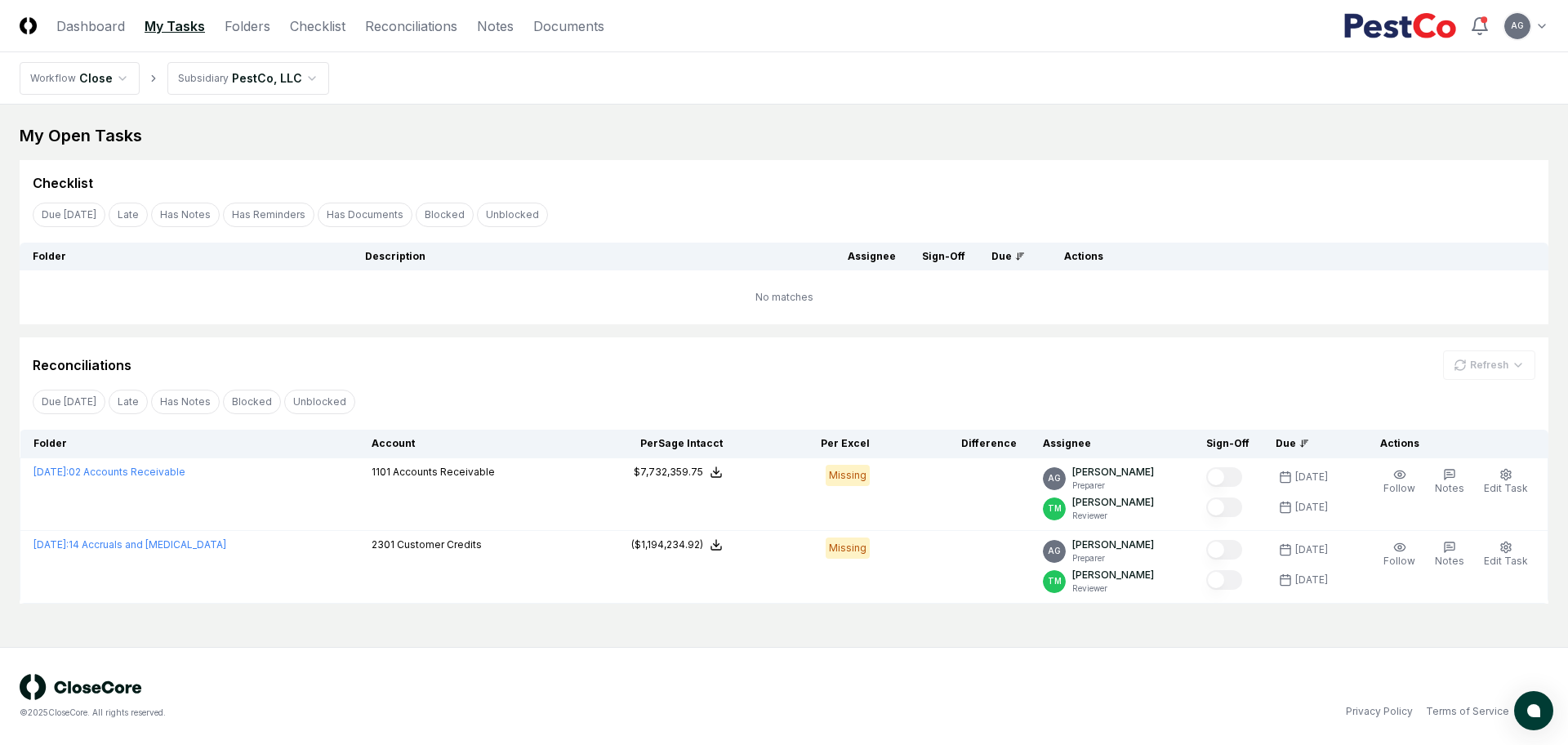
click at [744, 141] on div "My Open Tasks" at bounding box center [784, 135] width 1529 height 23
click at [584, 317] on td "No matches" at bounding box center [784, 297] width 1529 height 54
click at [766, 340] on div "Reconciliations Refresh" at bounding box center [784, 359] width 1529 height 42
click at [412, 23] on link "Reconciliations" at bounding box center [411, 26] width 92 height 20
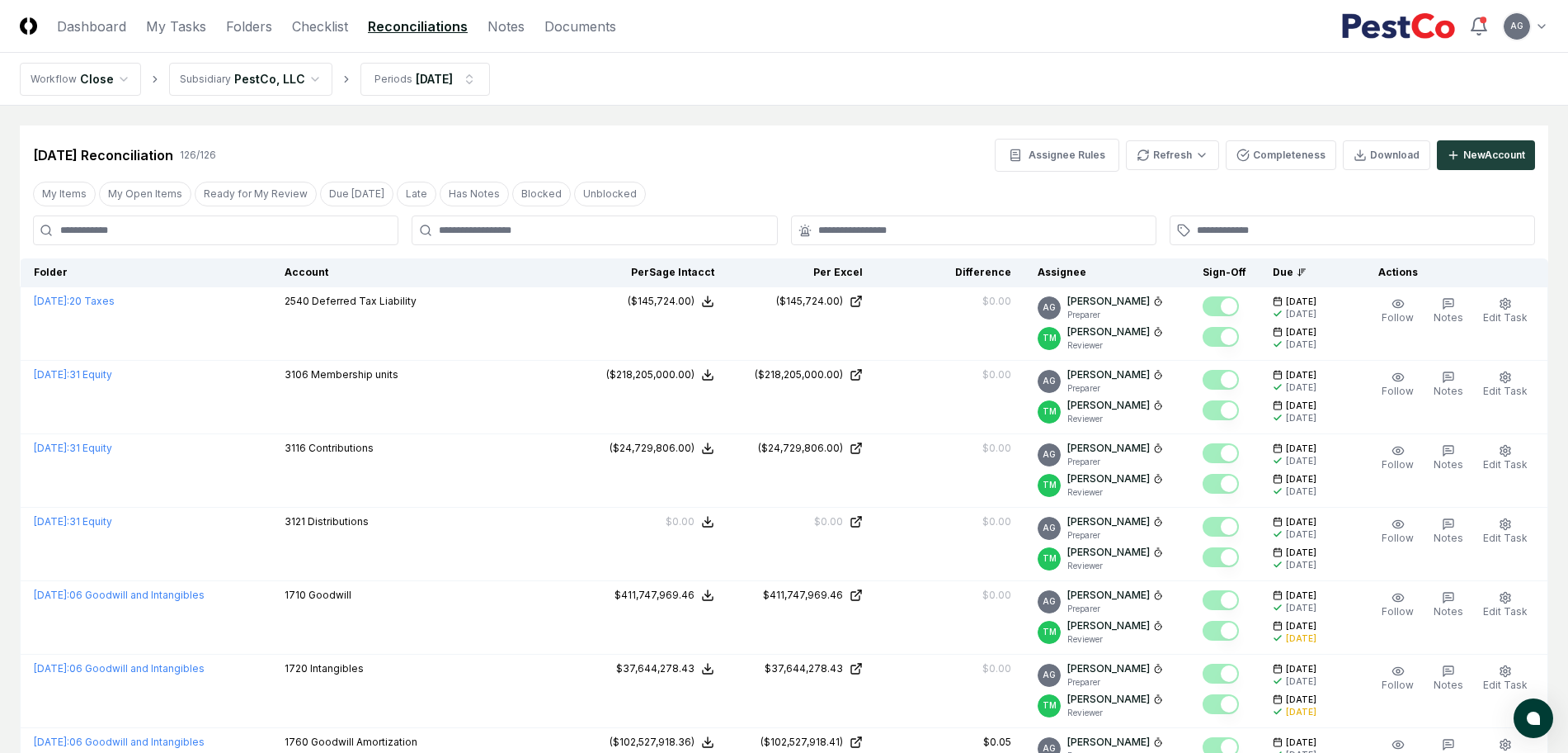
click at [707, 91] on nav "Workflow Close Subsidiary PestCo, LLC Periods [DATE]" at bounding box center [784, 79] width 1568 height 53
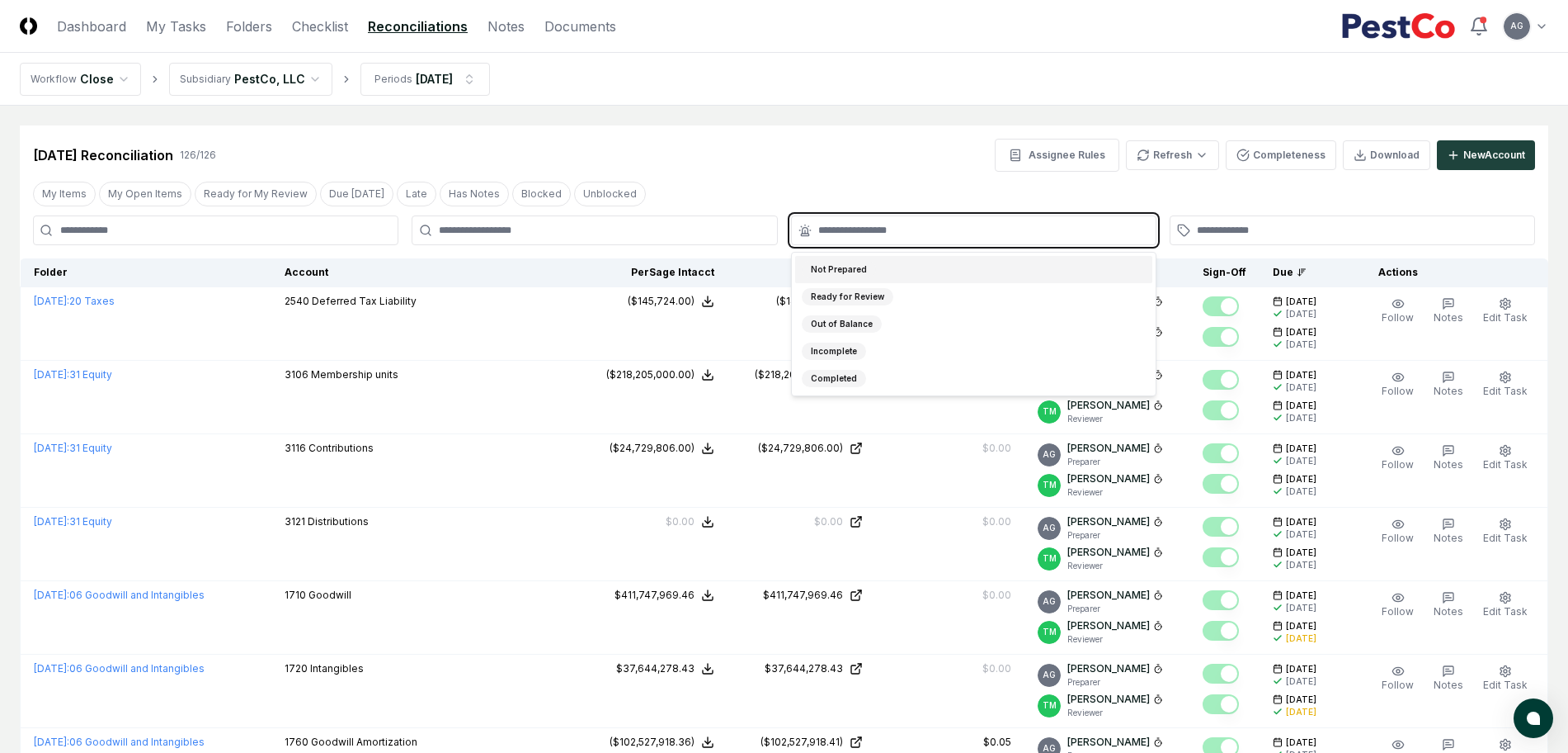
click at [824, 230] on input "text" at bounding box center [981, 230] width 327 height 15
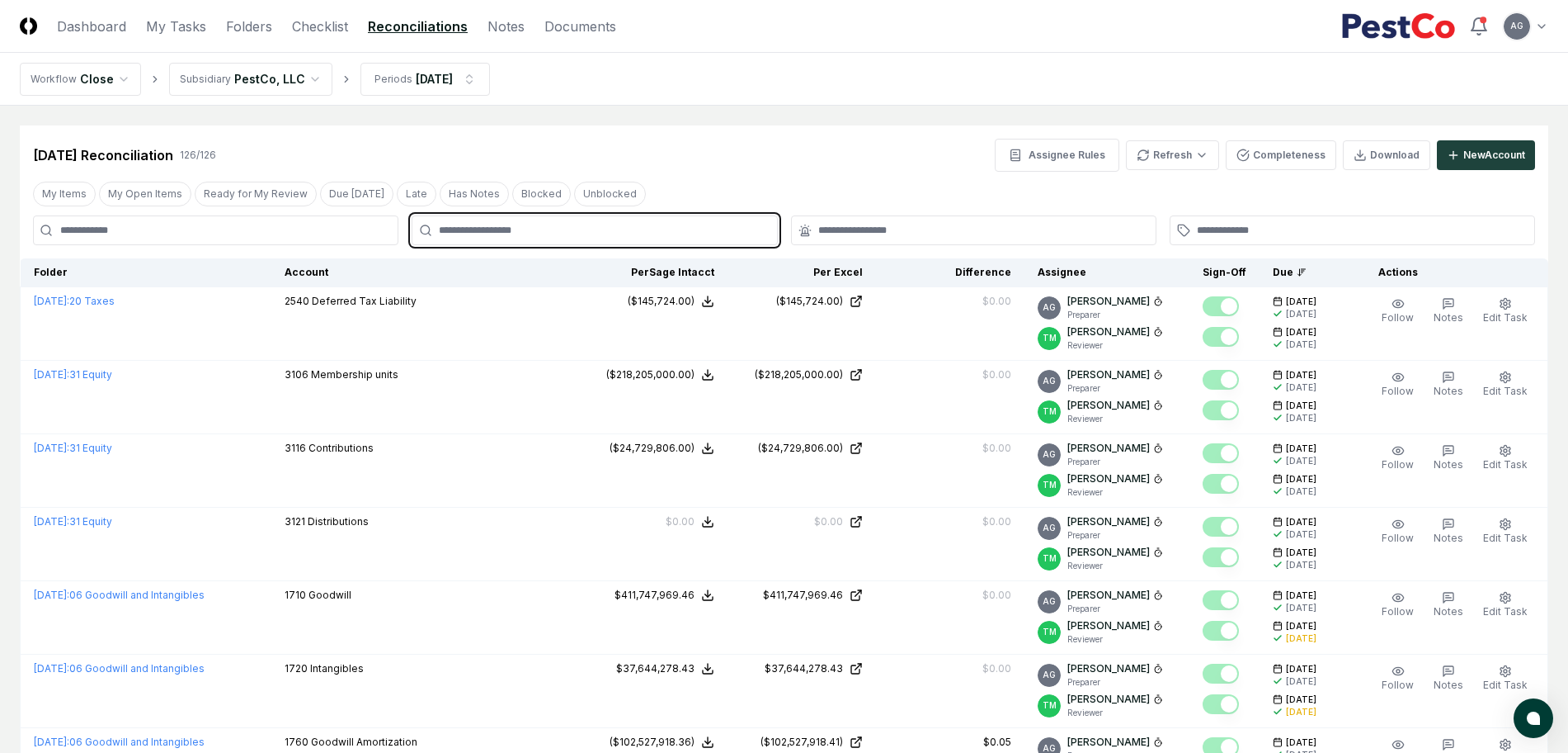
click at [678, 235] on input "text" at bounding box center [602, 230] width 327 height 15
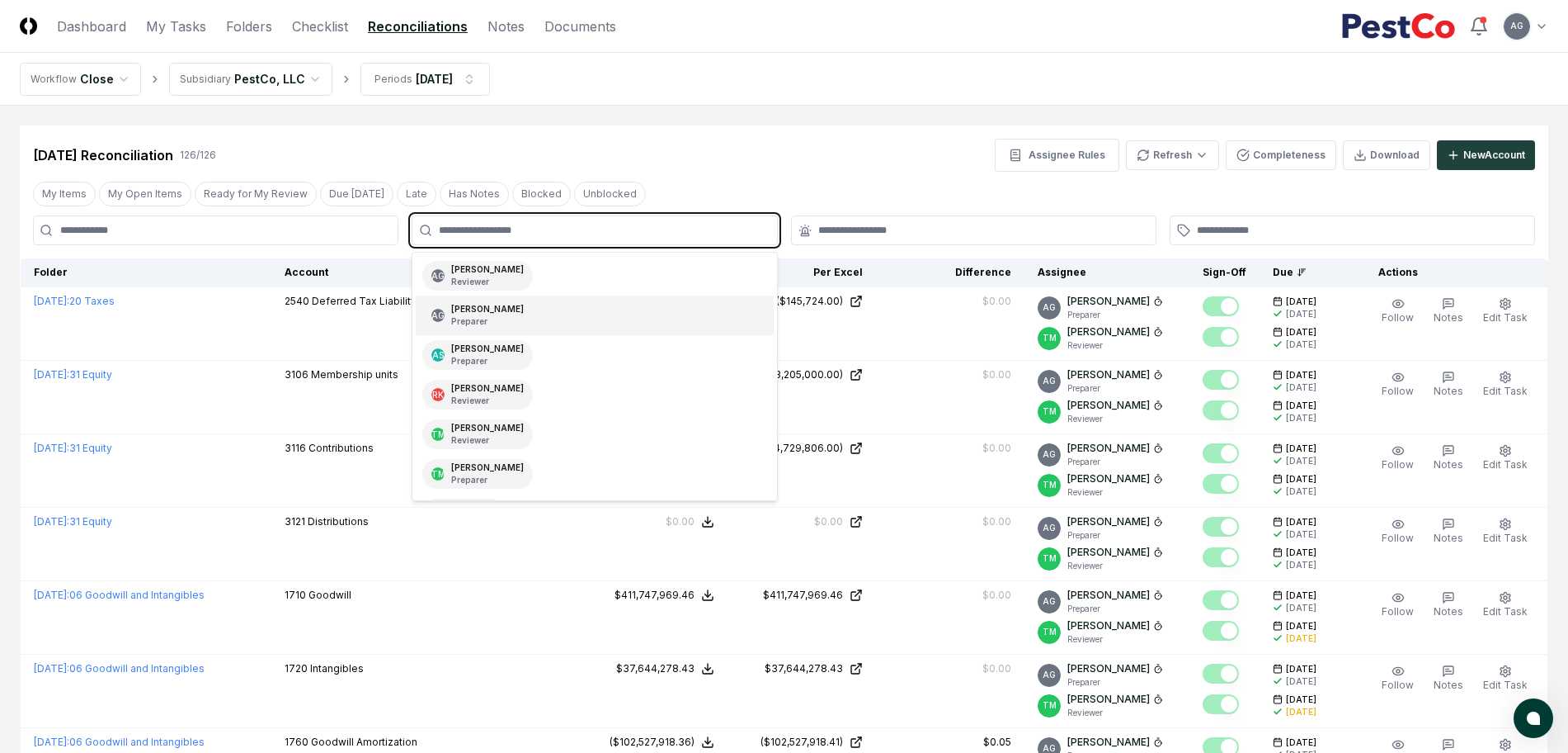
click at [640, 317] on div "AG [PERSON_NAME] Preparer" at bounding box center [595, 315] width 358 height 39
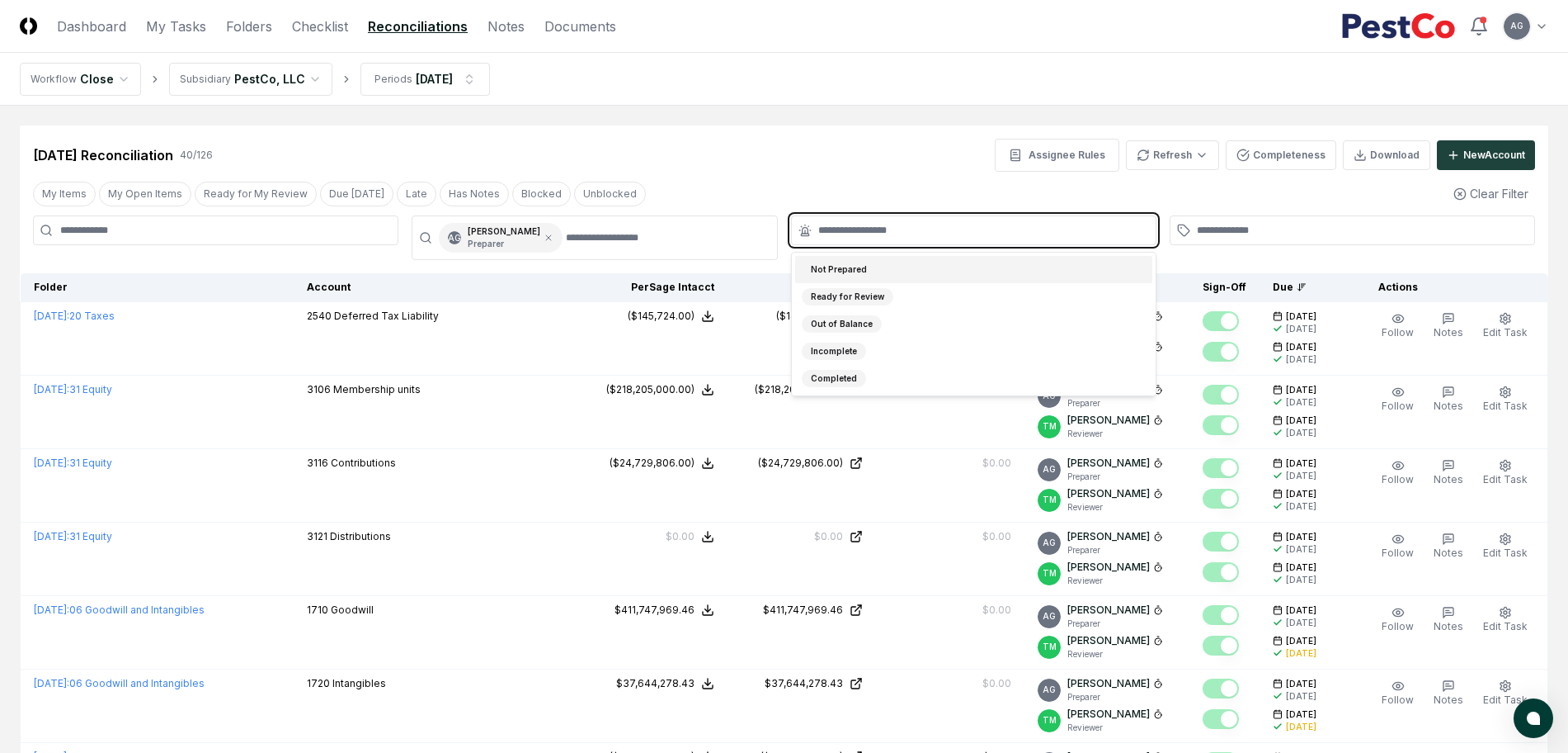
click at [912, 225] on input "text" at bounding box center [981, 230] width 327 height 15
click at [919, 267] on div "Not Prepared" at bounding box center [974, 269] width 358 height 27
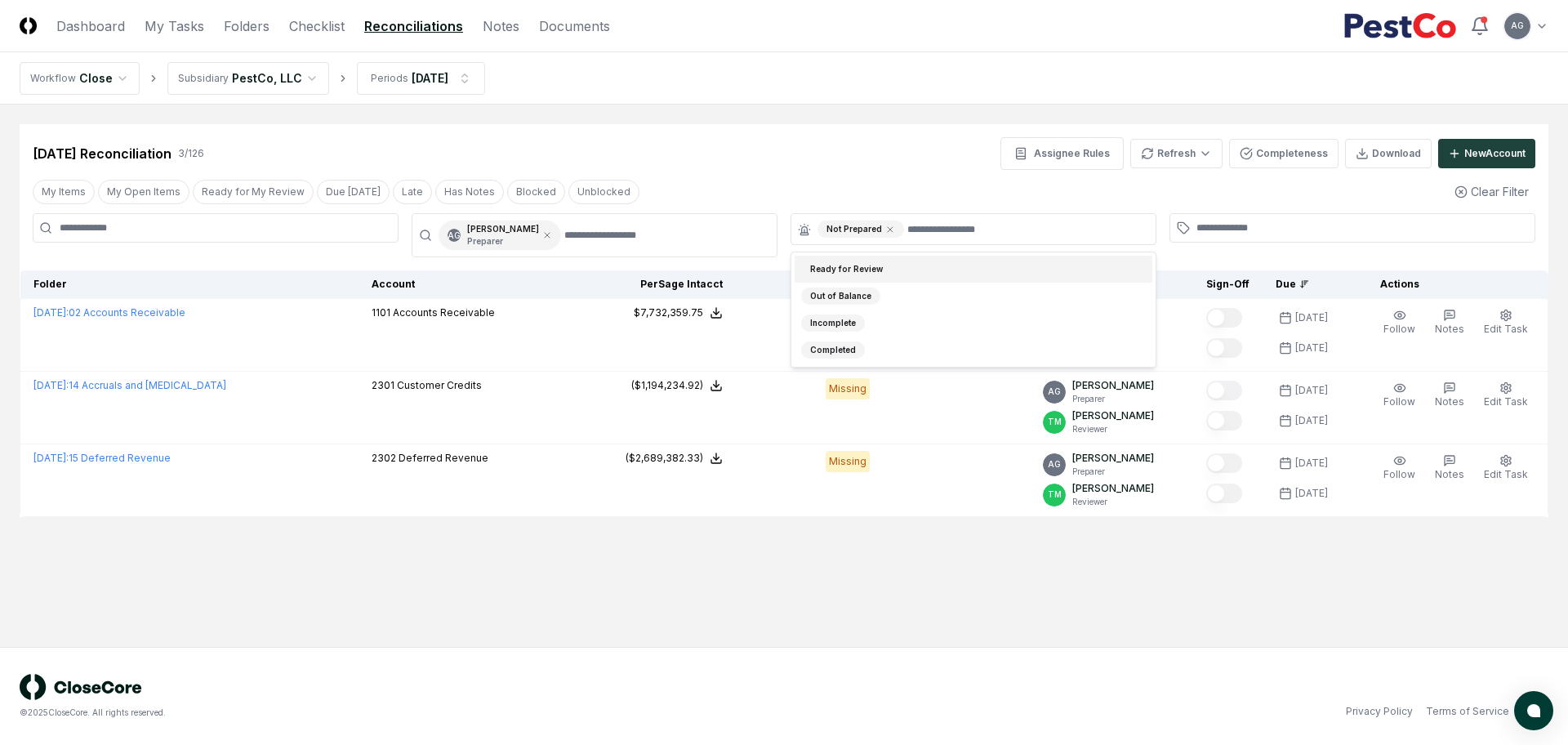
click at [872, 144] on div "[DATE] Reconciliation 3 / 126 Assignee Rules Refresh Completeness Download New …" at bounding box center [784, 154] width 1503 height 33
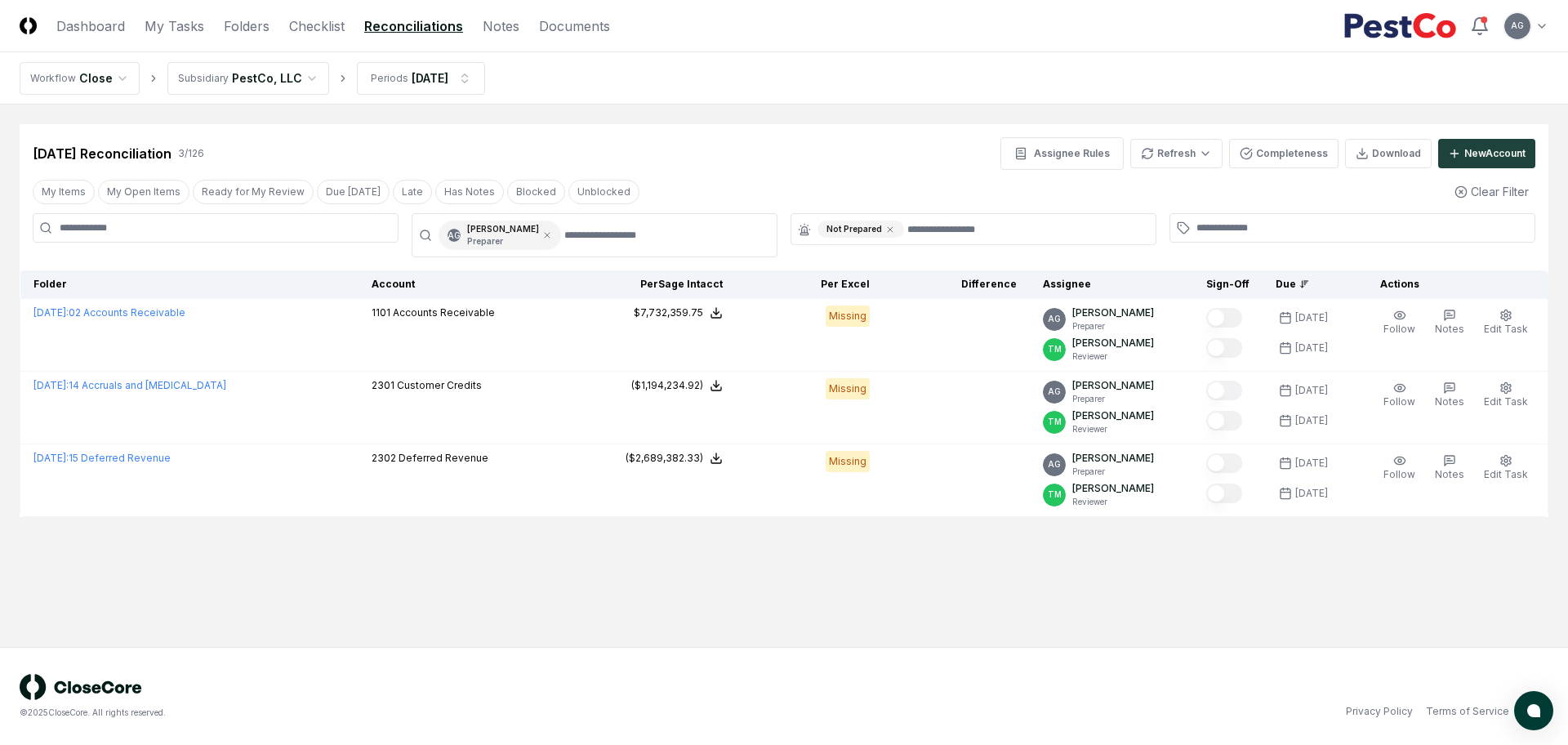
click at [779, 147] on div "[DATE] Reconciliation 3 / 126 Assignee Rules Refresh Completeness Download New …" at bounding box center [784, 154] width 1503 height 33
click at [189, 26] on link "My Tasks" at bounding box center [174, 26] width 60 height 20
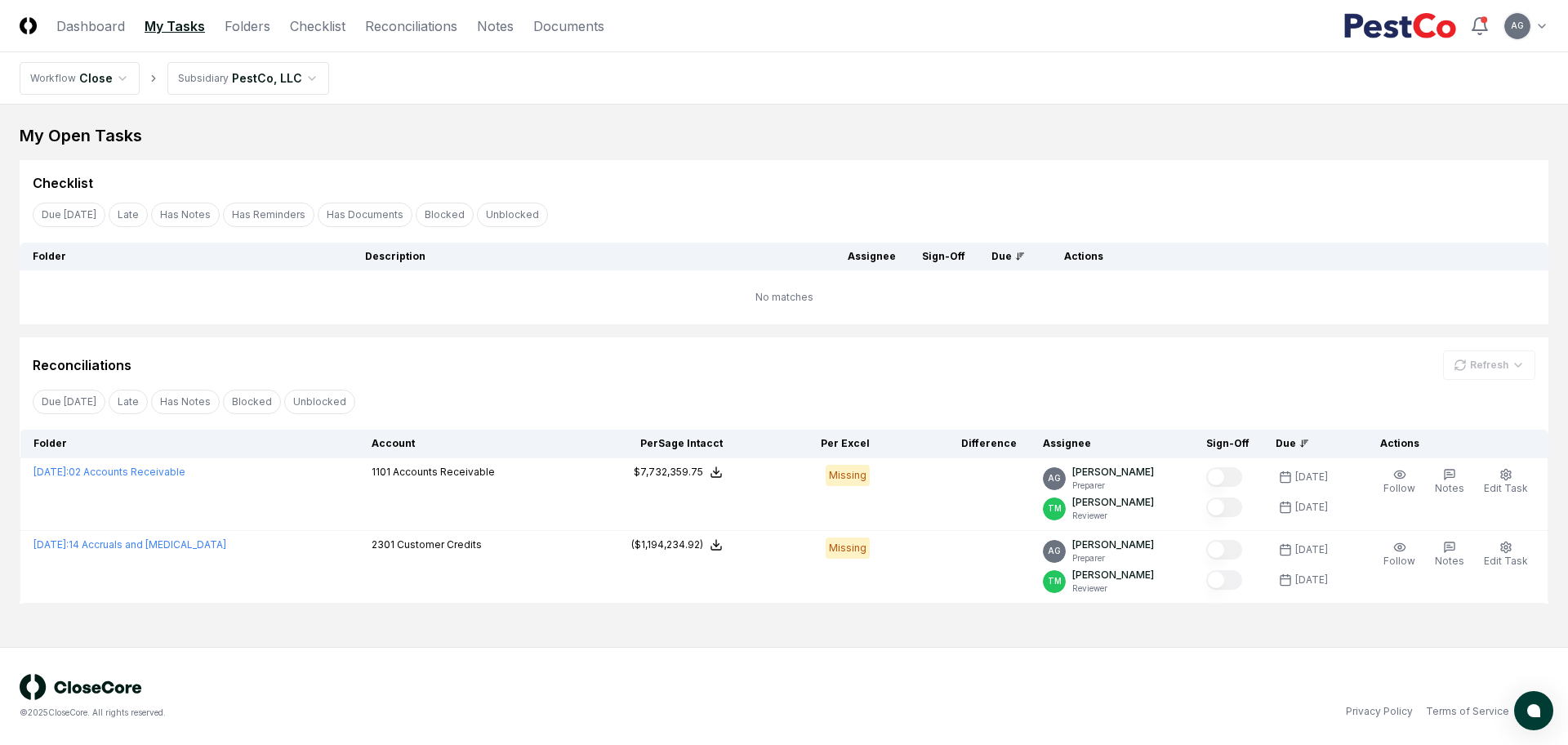
click at [661, 317] on td "No matches" at bounding box center [784, 297] width 1529 height 54
click at [645, 210] on div "Due [DATE] Late Has Notes Has Reminders Has Documents Blocked Unblocked Clear F…" at bounding box center [784, 214] width 1529 height 30
click at [620, 619] on main "My Open Tasks Cancel Reassign Checklist Due [DATE] Late Has Notes Has Reminders…" at bounding box center [784, 376] width 1568 height 543
click at [669, 110] on main "My Open Tasks Cancel Reassign Checklist Due [DATE] Late Has Notes Has Reminders…" at bounding box center [784, 376] width 1568 height 543
click at [105, 29] on link "Dashboard" at bounding box center [90, 26] width 69 height 20
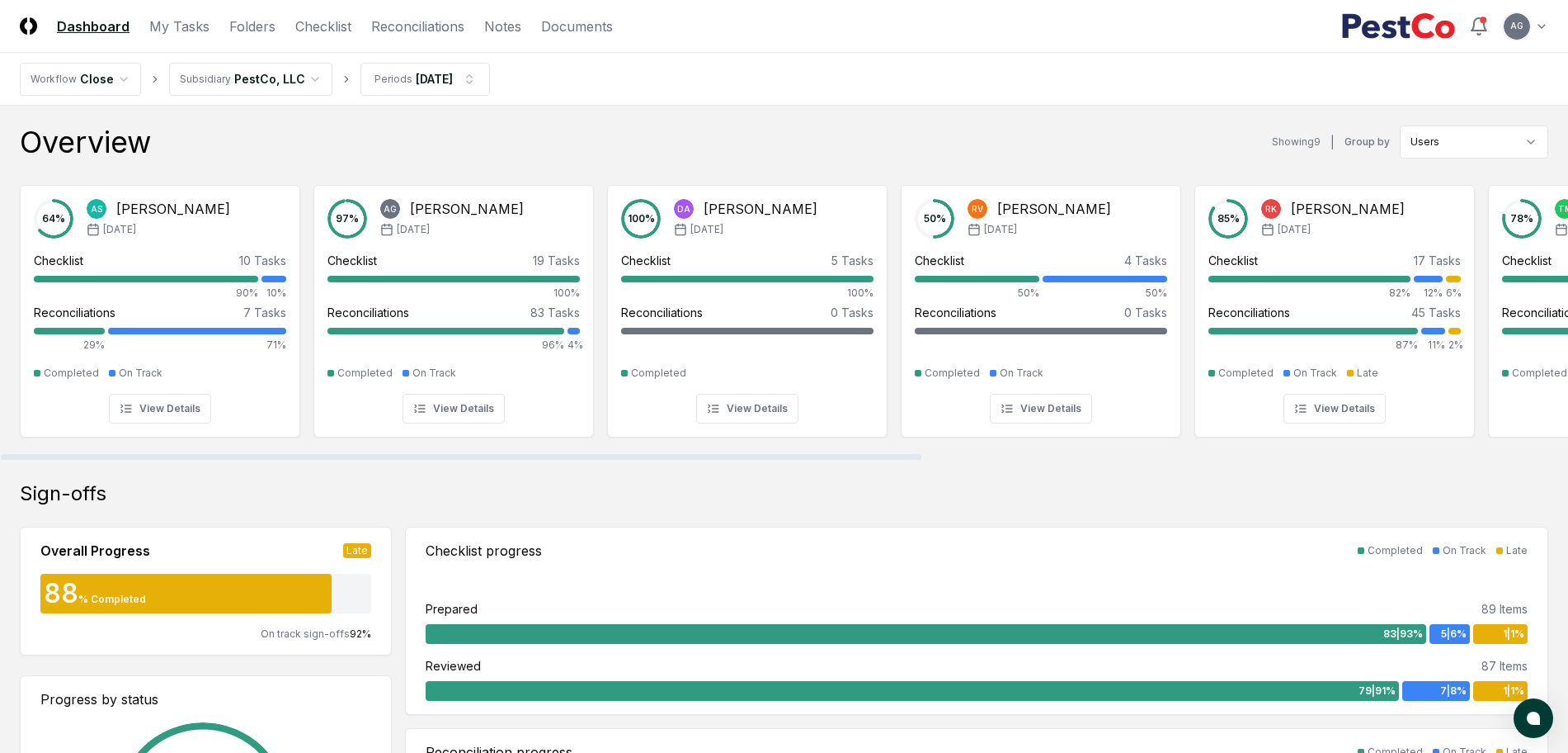
drag, startPoint x: 387, startPoint y: 455, endPoint x: 318, endPoint y: 513, distance: 90.1
click at [318, 460] on div at bounding box center [461, 456] width 920 height 5
click at [202, 37] on header "CloseCore Dashboard My Tasks Folders Checklist Reconciliations Notes Documents …" at bounding box center [784, 26] width 1568 height 53
click at [197, 26] on link "My Tasks" at bounding box center [180, 26] width 60 height 20
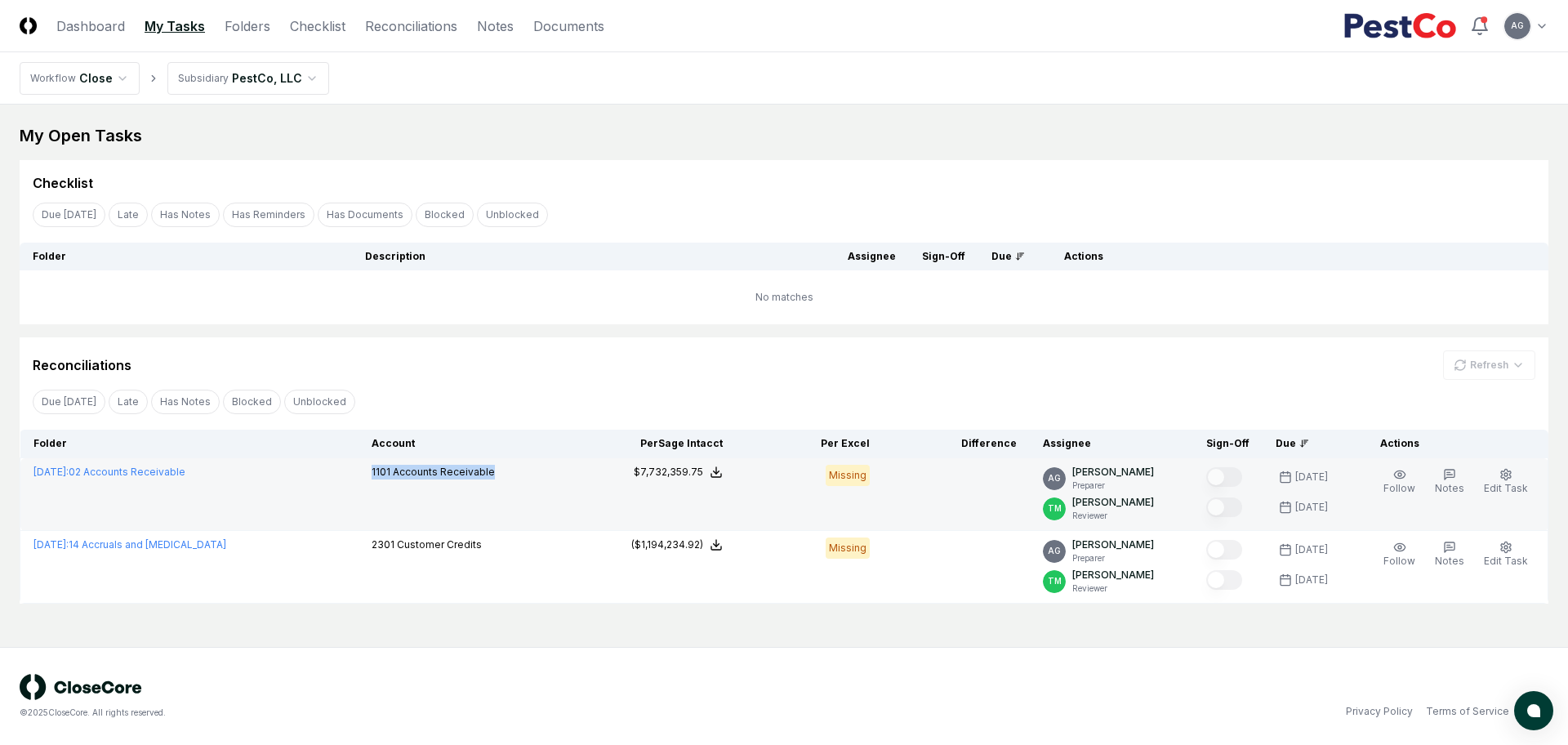
drag, startPoint x: 509, startPoint y: 477, endPoint x: 372, endPoint y: 480, distance: 137.0
click at [372, 480] on div "1101 Accounts Receivable" at bounding box center [474, 474] width 204 height 18
copy p "1101 Accounts Receivable"
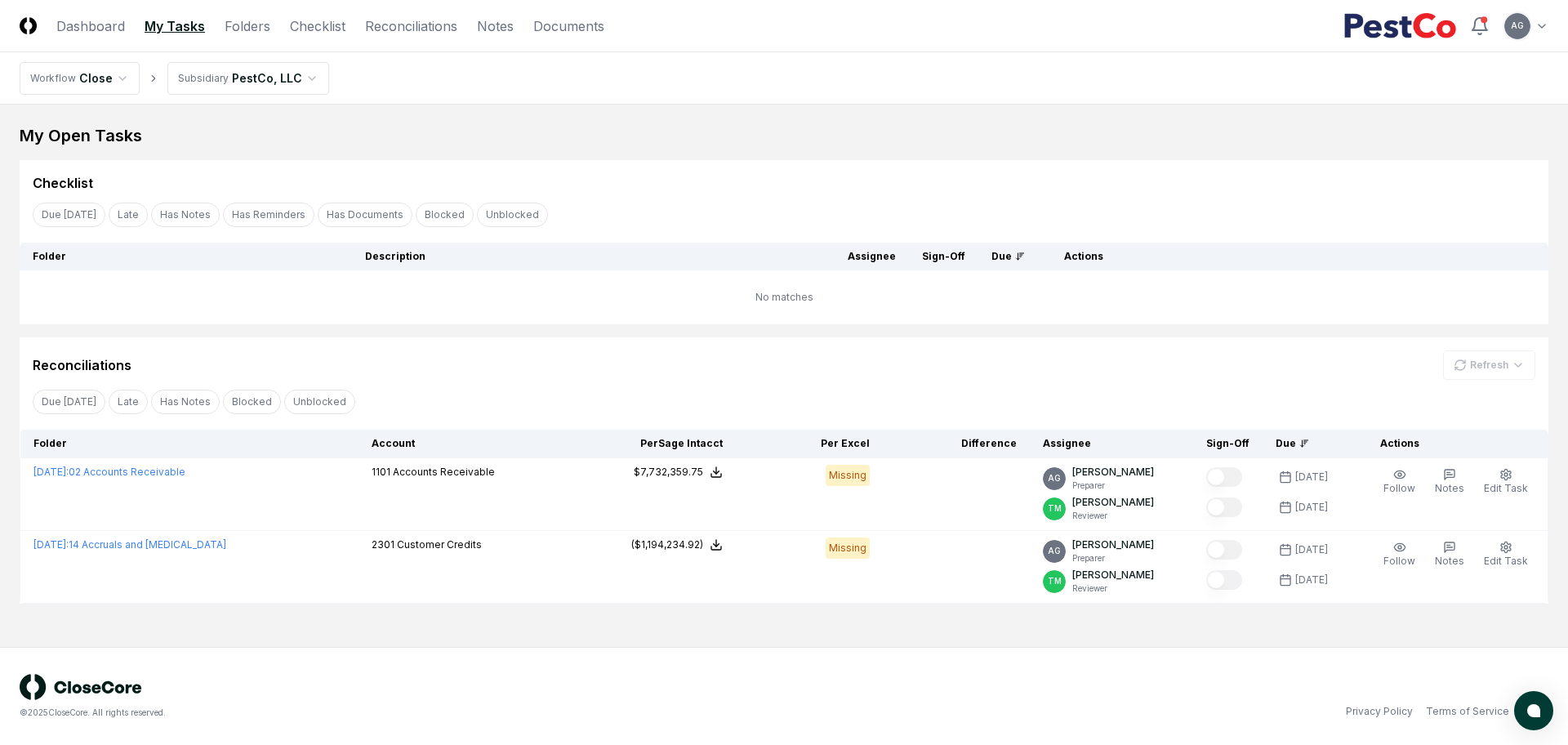
click at [615, 315] on td "No matches" at bounding box center [784, 297] width 1529 height 54
click at [638, 173] on div "Checklist" at bounding box center [784, 183] width 1503 height 20
